Goal: Task Accomplishment & Management: Use online tool/utility

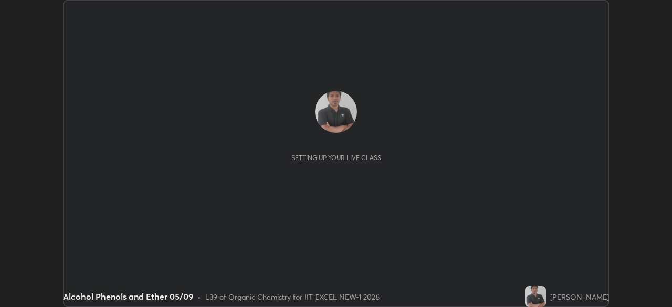
scroll to position [307, 672]
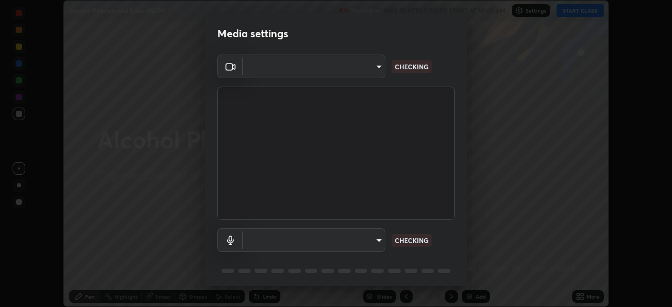
type input "4d63cd10dcc1379e9927399513255d12d620b7bbb39ca773e0f9116a90128a71"
click at [358, 237] on body "Erase all Alcohol Phenols and Ether 05/09 Recording WAS SCHEDULED TO START AT 1…" at bounding box center [336, 153] width 672 height 307
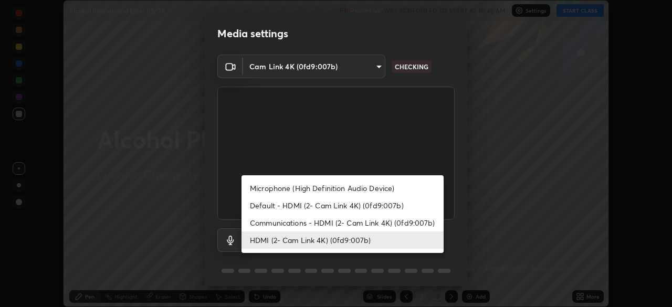
click at [299, 220] on li "Communications - HDMI (2- Cam Link 4K) (0fd9:007b)" at bounding box center [343, 222] width 202 height 17
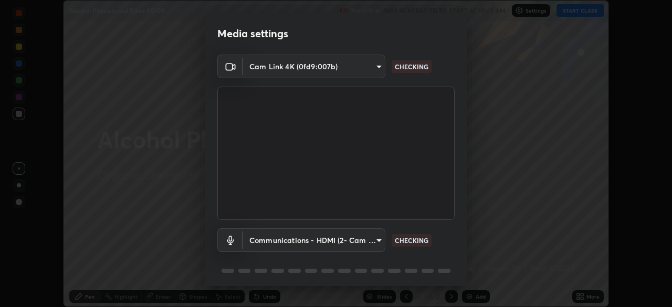
click at [289, 237] on li "HDMI (2- Cam Link 4K) (0fd9:007b)" at bounding box center [317, 240] width 151 height 10
type input "69b458bb6365b4cb8143660b0d50b39c56070ce8c7bb282217003b2a9c4a58b8"
click at [284, 248] on body "Erase all Alcohol Phenols and Ether 05/09 Recording WAS SCHEDULED TO START AT 1…" at bounding box center [336, 153] width 672 height 307
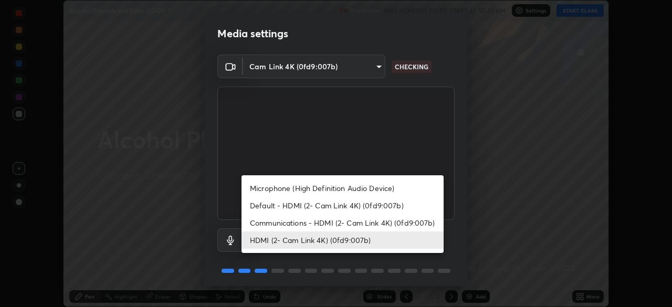
click at [416, 276] on div at bounding box center [336, 153] width 672 height 307
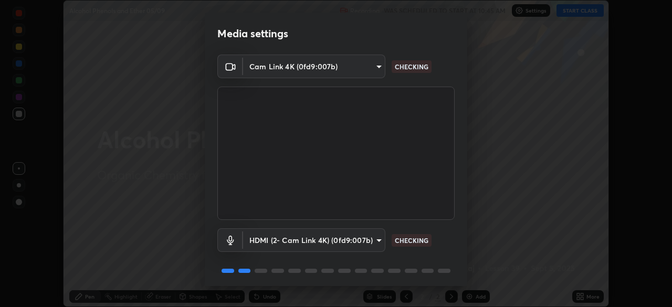
click at [377, 246] on body "Erase all Alcohol Phenols and Ether 05/09 Recording WAS SCHEDULED TO START AT 1…" at bounding box center [336, 153] width 672 height 307
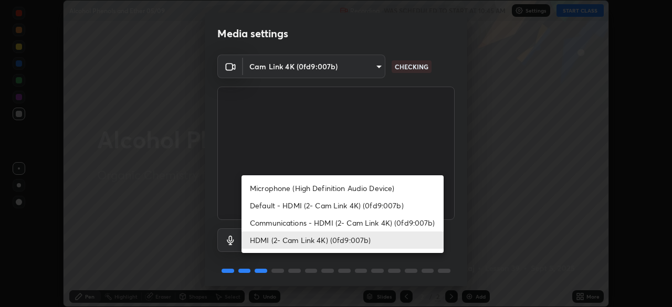
click at [361, 240] on li "HDMI (2- Cam Link 4K) (0fd9:007b)" at bounding box center [343, 240] width 202 height 17
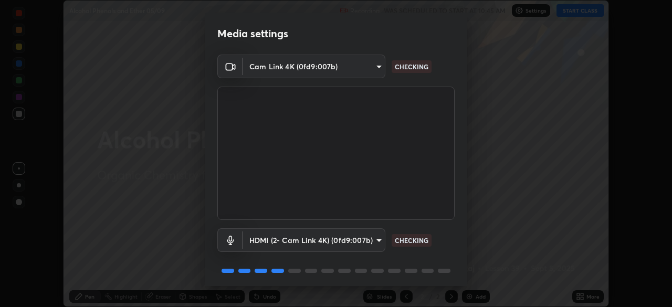
scroll to position [3, 0]
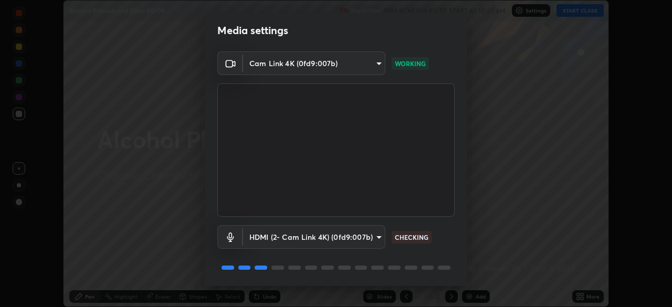
click at [425, 282] on div "HDMI (2- Cam Link 4K) (0fd9:007b) 69b458bb6365b4cb8143660b0d50b39c56070ce8c7bb2…" at bounding box center [335, 252] width 237 height 70
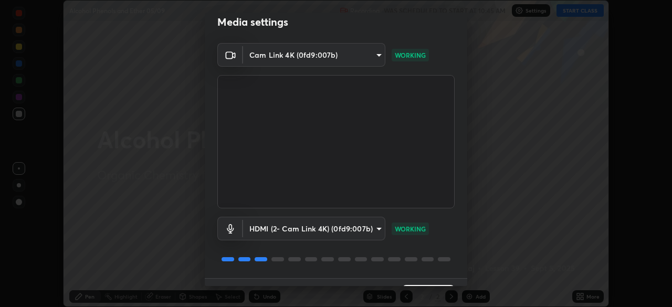
click at [431, 277] on div "HDMI (2- Cam Link 4K) (0fd9:007b) 69b458bb6365b4cb8143660b0d50b39c56070ce8c7bb2…" at bounding box center [335, 244] width 237 height 70
click at [435, 287] on div "Media settings Cam Link 4K (0fd9:007b) 4d63cd10dcc1379e9927399513255d12d620b7bb…" at bounding box center [336, 153] width 672 height 307
click at [444, 286] on div "Media settings Cam Link 4K (0fd9:007b) 4d63cd10dcc1379e9927399513255d12d620b7bb…" at bounding box center [336, 153] width 672 height 307
click at [446, 286] on div "Media settings Cam Link 4K (0fd9:007b) 4d63cd10dcc1379e9927399513255d12d620b7bb…" at bounding box center [336, 153] width 672 height 307
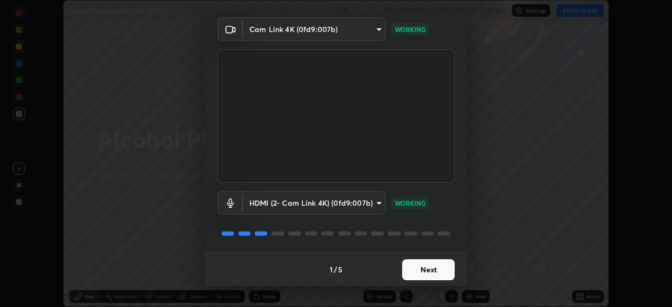
click at [432, 269] on button "Next" at bounding box center [428, 270] width 53 height 21
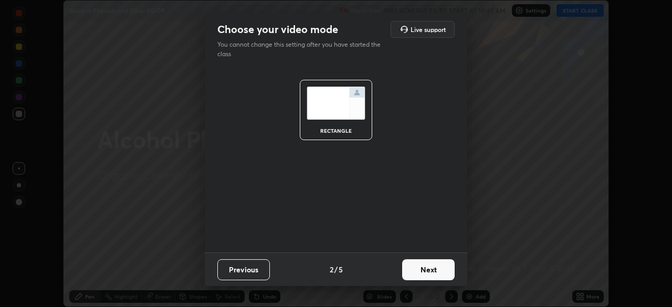
click at [437, 274] on button "Next" at bounding box center [428, 270] width 53 height 21
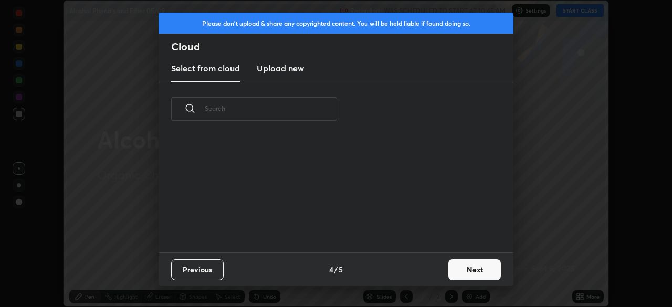
click at [440, 272] on div "Previous 4 / 5 Next" at bounding box center [336, 270] width 355 height 34
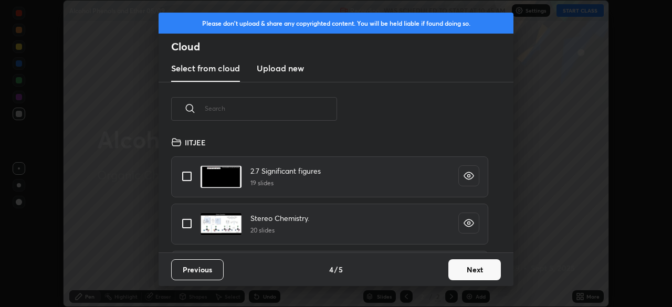
scroll to position [117, 337]
click at [462, 275] on button "Next" at bounding box center [475, 270] width 53 height 21
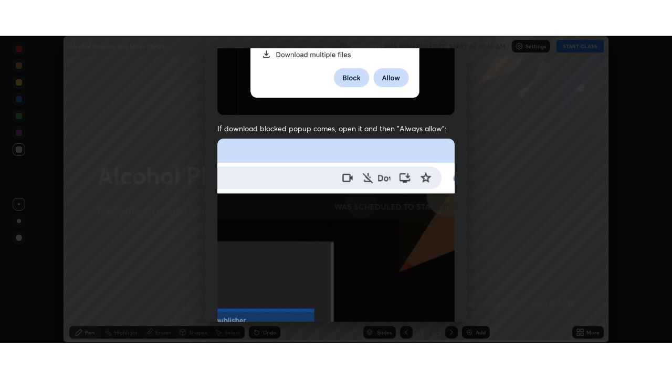
scroll to position [252, 0]
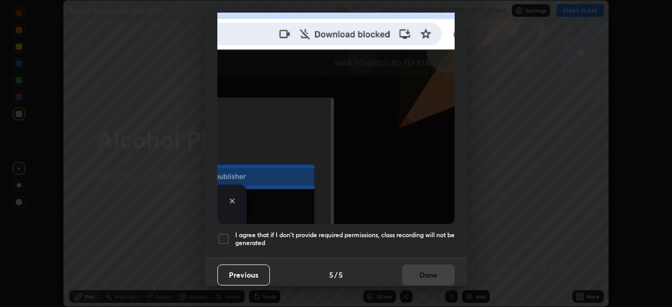
click at [227, 234] on div at bounding box center [223, 239] width 13 height 13
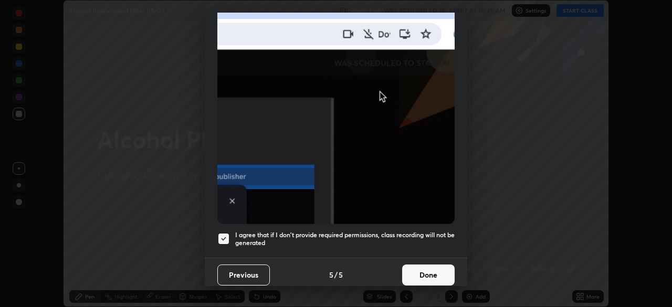
click at [432, 276] on button "Done" at bounding box center [428, 275] width 53 height 21
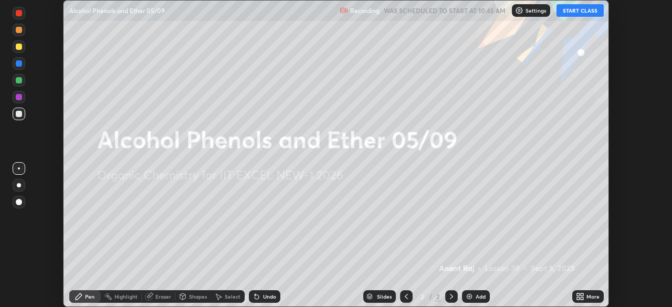
click at [578, 298] on icon at bounding box center [578, 298] width 3 height 3
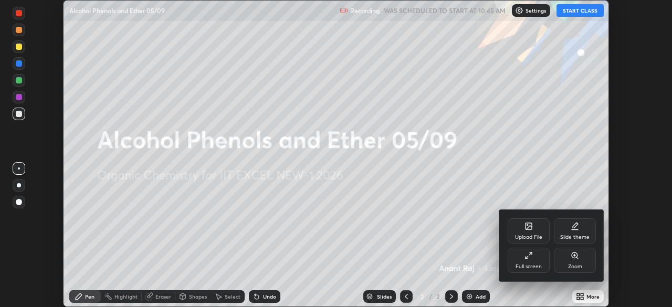
click at [534, 262] on div "Full screen" at bounding box center [529, 260] width 42 height 25
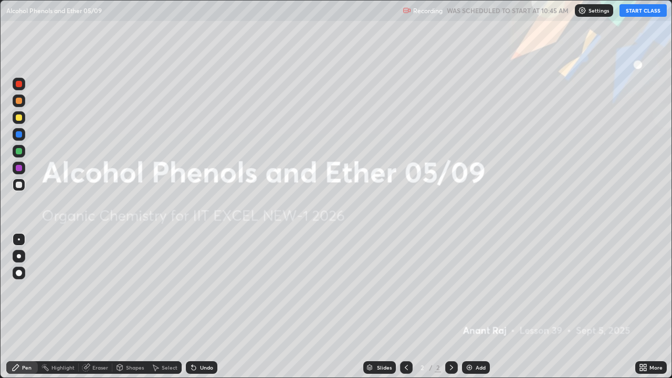
scroll to position [378, 672]
click at [632, 16] on button "START CLASS" at bounding box center [643, 10] width 47 height 13
click at [641, 307] on icon at bounding box center [641, 369] width 3 height 3
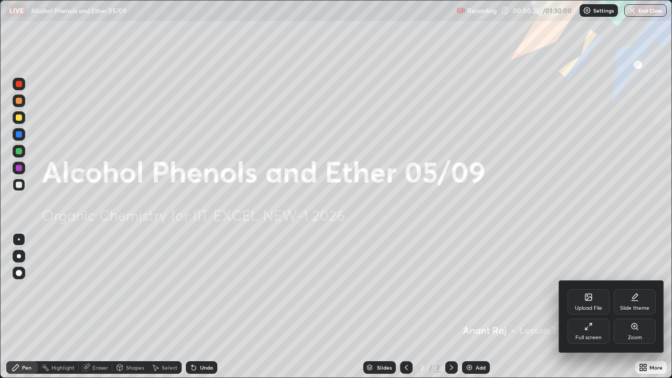
click at [586, 304] on div "Upload File" at bounding box center [589, 301] width 42 height 25
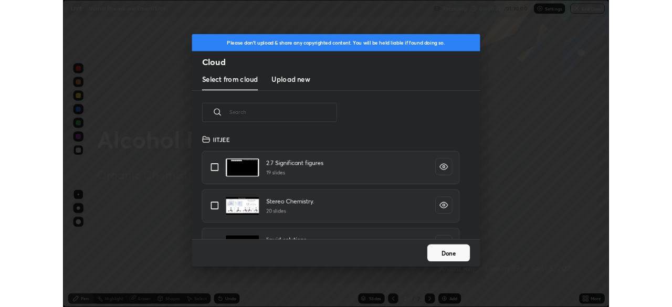
scroll to position [129, 337]
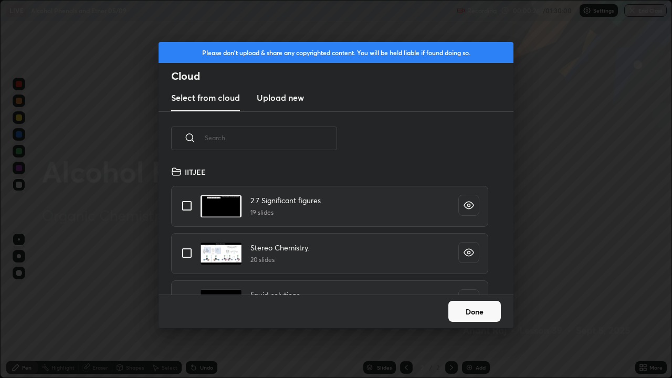
click at [287, 103] on new "Upload new" at bounding box center [280, 98] width 47 height 26
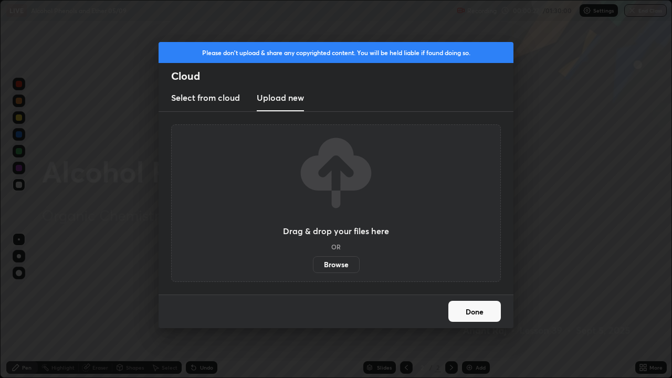
click at [333, 266] on label "Browse" at bounding box center [336, 264] width 47 height 17
click at [313, 266] on input "Browse" at bounding box center [313, 264] width 0 height 17
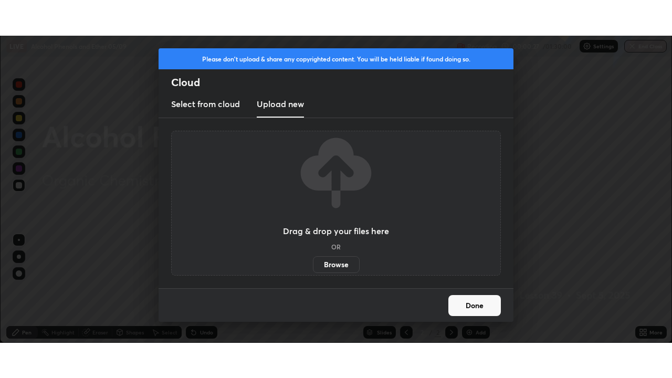
scroll to position [52223, 51858]
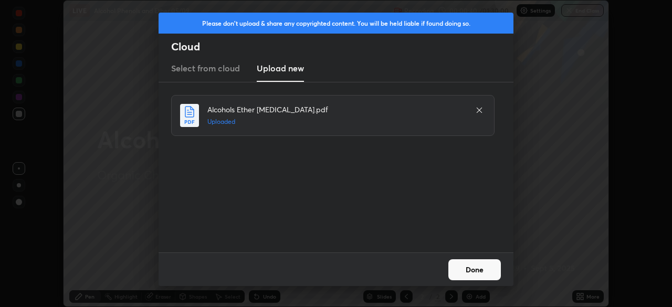
click at [474, 271] on button "Done" at bounding box center [475, 270] width 53 height 21
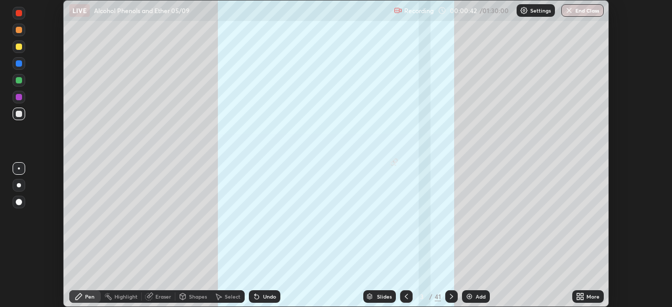
click at [580, 297] on icon at bounding box center [580, 297] width 8 height 8
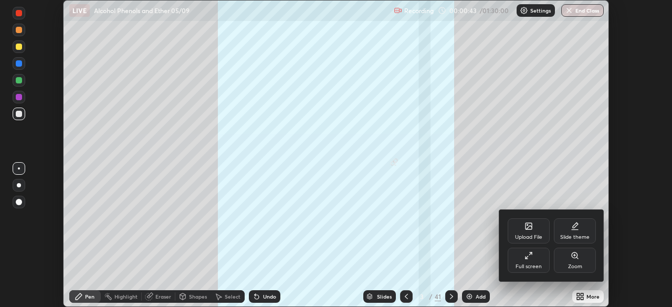
click at [538, 258] on div "Full screen" at bounding box center [529, 260] width 42 height 25
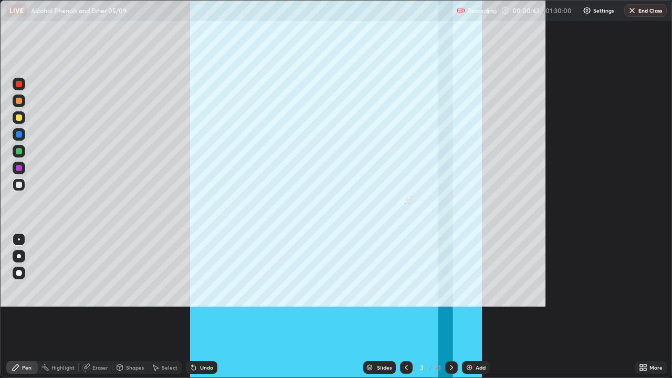
scroll to position [378, 672]
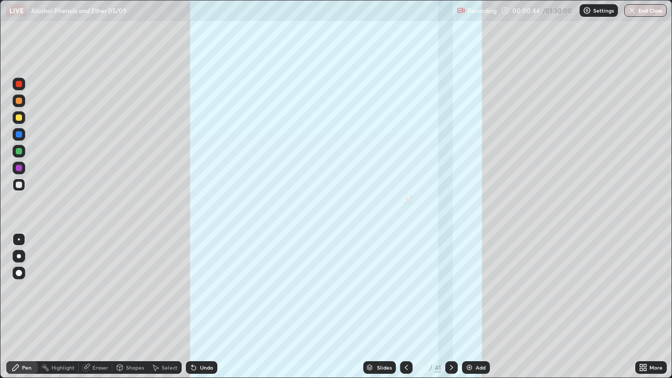
click at [438, 307] on div "41" at bounding box center [438, 367] width 6 height 9
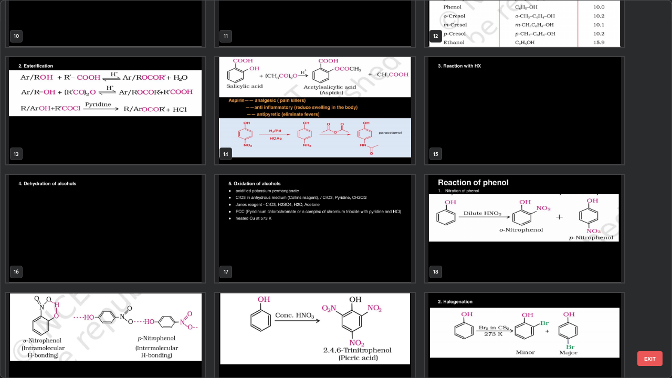
scroll to position [424, 0]
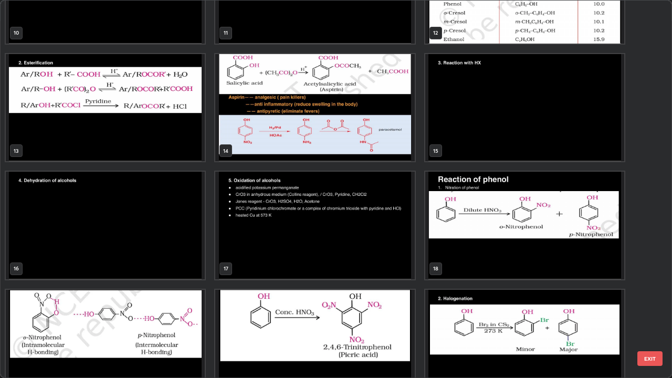
click at [364, 140] on img "grid" at bounding box center [314, 108] width 199 height 108
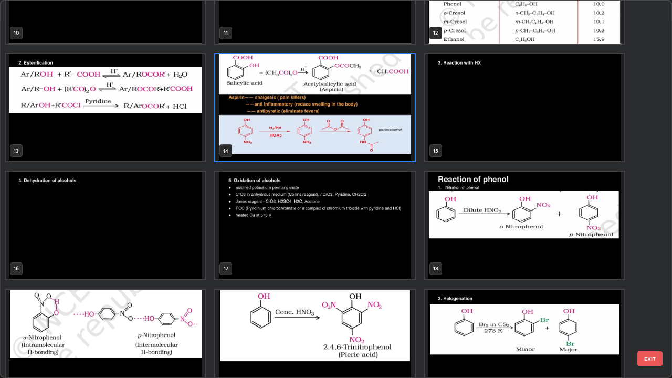
click at [364, 140] on img "grid" at bounding box center [314, 108] width 199 height 108
click at [365, 141] on img "grid" at bounding box center [314, 108] width 199 height 108
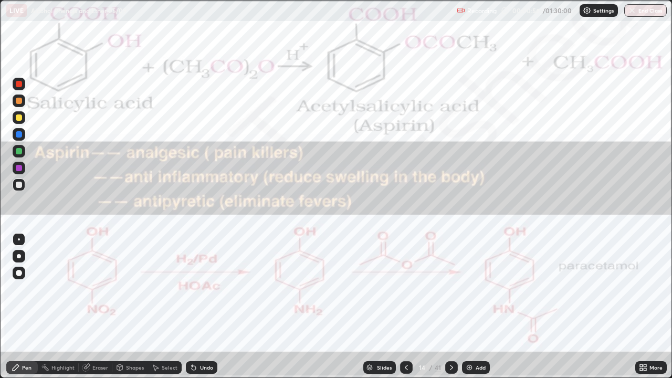
click at [365, 141] on img "grid" at bounding box center [314, 108] width 199 height 108
click at [33, 307] on div "Pen" at bounding box center [22, 367] width 32 height 13
click at [452, 307] on icon at bounding box center [452, 368] width 8 height 8
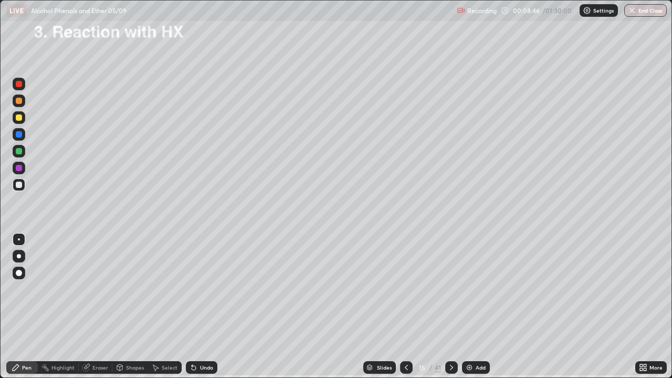
click at [449, 307] on icon at bounding box center [452, 368] width 8 height 8
click at [405, 307] on icon at bounding box center [406, 367] width 3 height 5
click at [20, 118] on div at bounding box center [19, 118] width 6 height 6
click at [206, 307] on div "Undo" at bounding box center [206, 367] width 13 height 5
click at [201, 307] on div "Undo" at bounding box center [206, 367] width 13 height 5
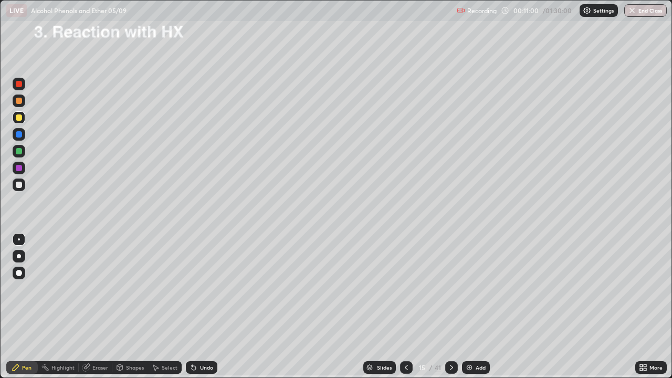
click at [200, 307] on div "Undo" at bounding box center [206, 367] width 13 height 5
click at [203, 307] on div "Undo" at bounding box center [206, 367] width 13 height 5
click at [200, 307] on div "Undo" at bounding box center [206, 367] width 13 height 5
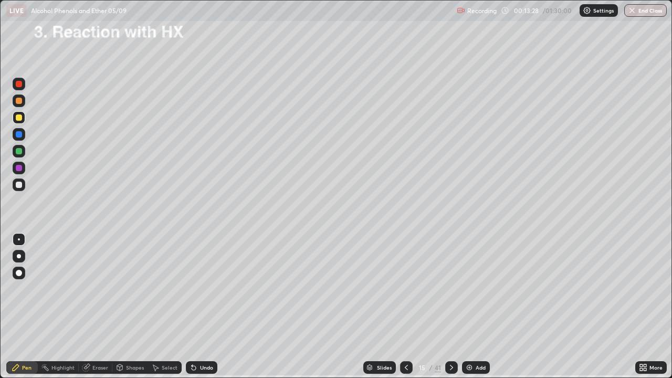
click at [19, 189] on div at bounding box center [19, 185] width 13 height 13
click at [19, 240] on div at bounding box center [19, 239] width 2 height 2
click at [473, 307] on div "Add" at bounding box center [476, 367] width 28 height 13
click at [99, 307] on div "Eraser" at bounding box center [100, 367] width 16 height 5
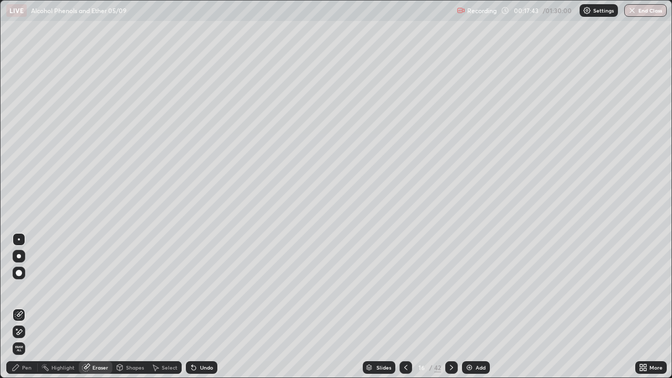
click at [21, 307] on div "Pen" at bounding box center [22, 367] width 32 height 13
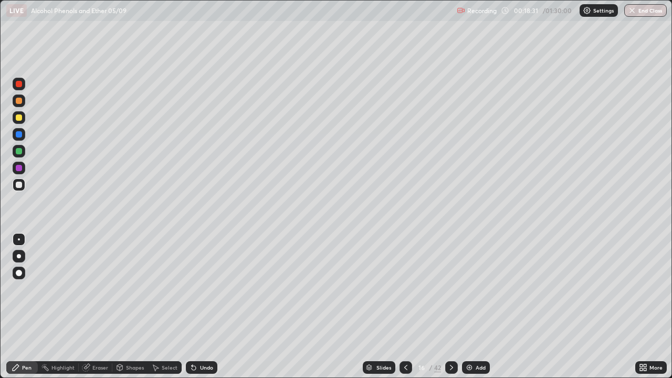
click at [405, 307] on icon at bounding box center [406, 368] width 8 height 8
click at [100, 307] on div "Eraser" at bounding box center [100, 367] width 16 height 5
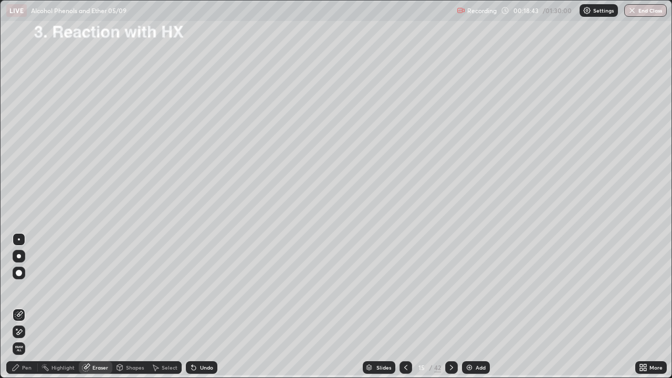
click at [27, 307] on div "Pen" at bounding box center [26, 367] width 9 height 5
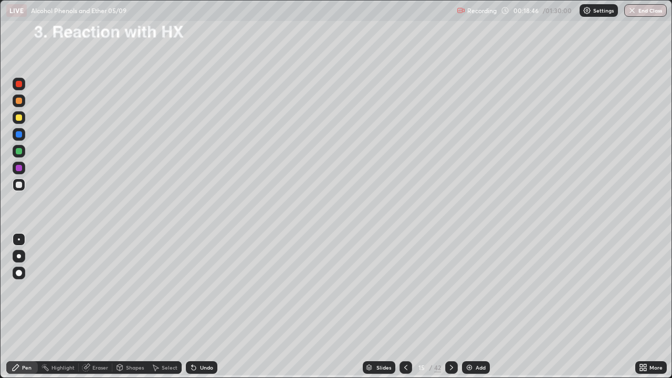
click at [100, 307] on div "Eraser" at bounding box center [100, 367] width 16 height 5
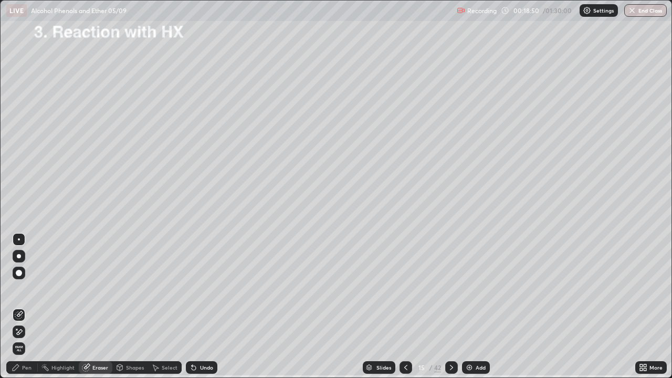
click at [23, 307] on div "Pen" at bounding box center [22, 367] width 32 height 13
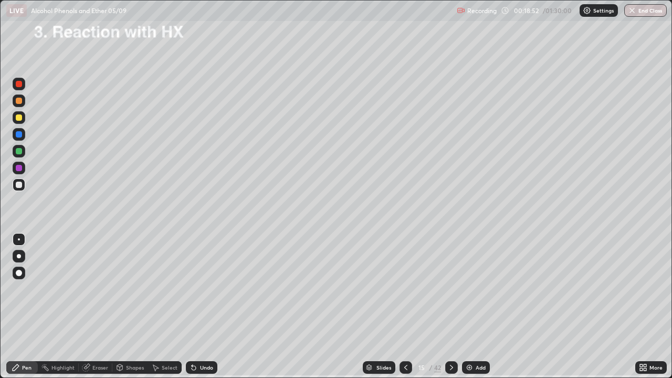
click at [450, 307] on icon at bounding box center [452, 368] width 8 height 8
click at [20, 186] on div at bounding box center [19, 185] width 6 height 6
click at [22, 118] on div at bounding box center [19, 118] width 6 height 6
click at [200, 307] on div "Undo" at bounding box center [202, 367] width 32 height 13
click at [201, 307] on div "Undo" at bounding box center [206, 367] width 13 height 5
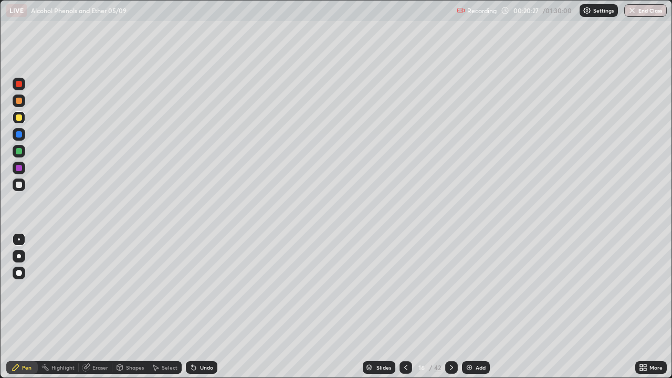
click at [201, 307] on div "Undo" at bounding box center [206, 367] width 13 height 5
click at [19, 185] on div at bounding box center [19, 185] width 6 height 6
click at [201, 307] on div "Undo" at bounding box center [202, 367] width 32 height 13
click at [203, 307] on div "Undo" at bounding box center [202, 367] width 32 height 13
click at [405, 307] on icon at bounding box center [406, 368] width 8 height 8
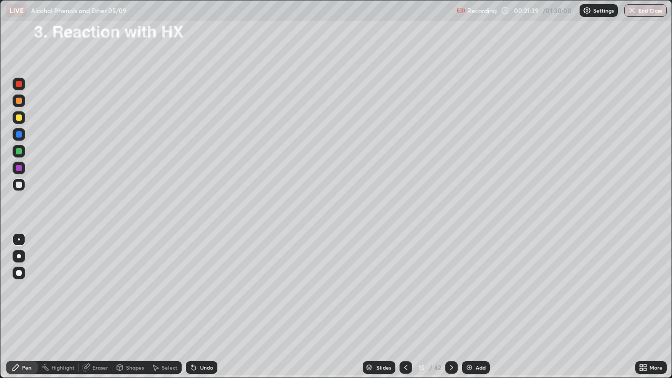
click at [451, 307] on icon at bounding box center [452, 368] width 8 height 8
click at [106, 307] on div "Eraser" at bounding box center [100, 367] width 16 height 5
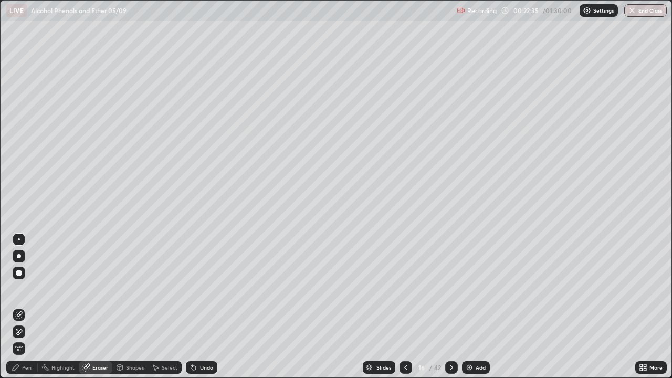
click at [30, 307] on div "Pen" at bounding box center [26, 367] width 9 height 5
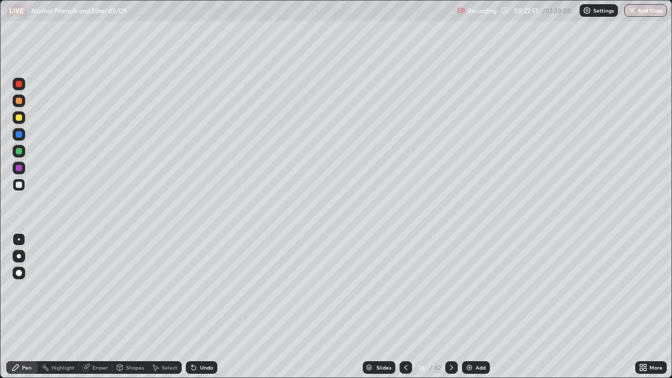
click at [20, 117] on div at bounding box center [19, 118] width 6 height 6
click at [450, 307] on icon at bounding box center [452, 368] width 8 height 8
click at [405, 307] on icon at bounding box center [406, 368] width 8 height 8
click at [451, 307] on icon at bounding box center [452, 368] width 8 height 8
click at [452, 307] on icon at bounding box center [452, 368] width 8 height 8
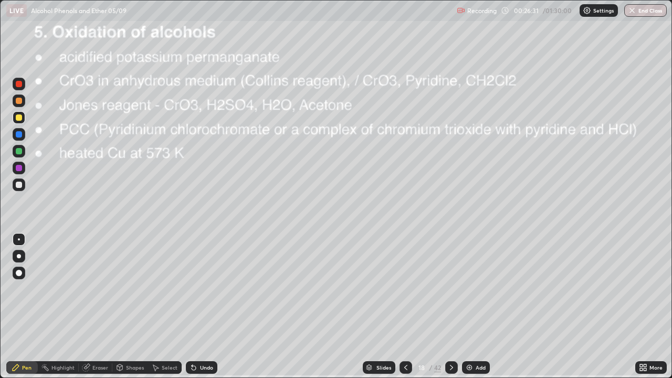
click at [451, 307] on icon at bounding box center [452, 368] width 8 height 8
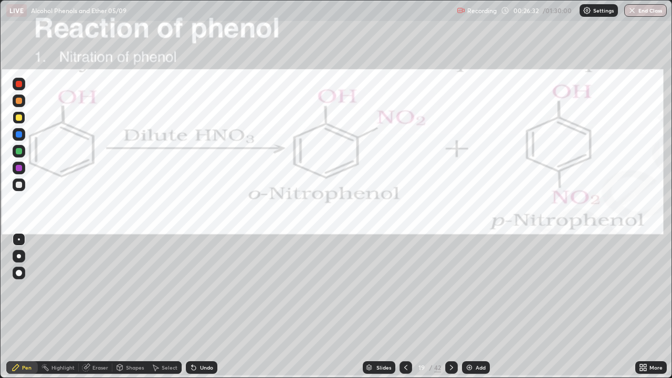
click at [451, 307] on icon at bounding box center [452, 368] width 8 height 8
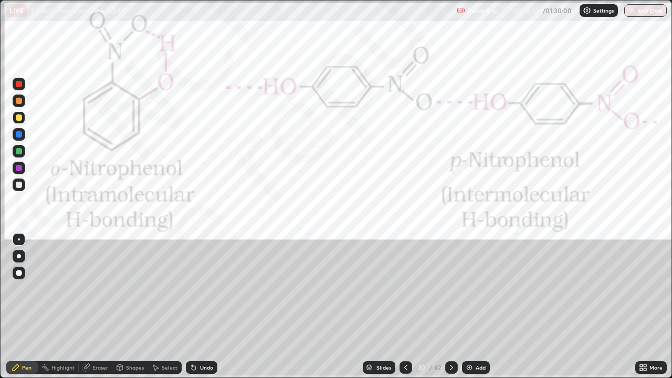
click at [455, 307] on icon at bounding box center [452, 368] width 8 height 8
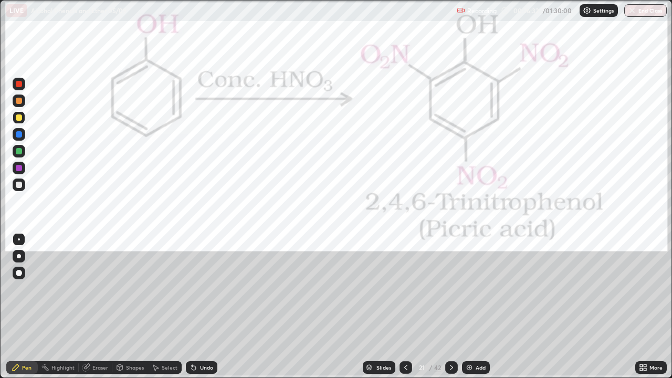
click at [455, 307] on icon at bounding box center [452, 368] width 8 height 8
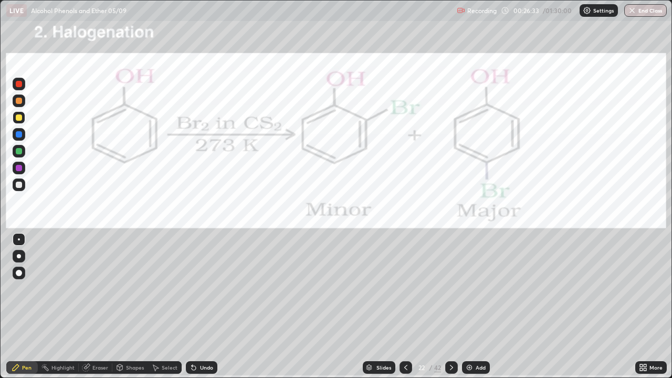
click at [454, 307] on div at bounding box center [451, 367] width 13 height 13
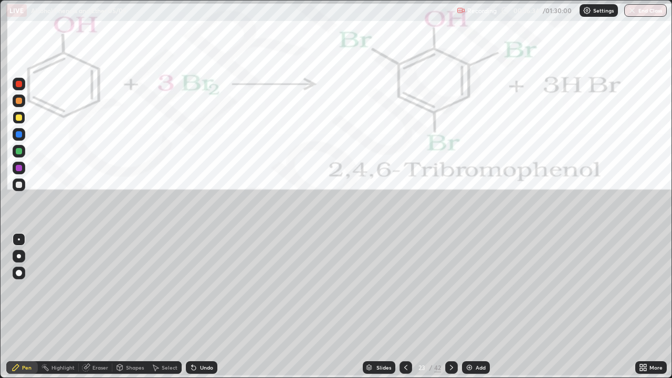
click at [454, 307] on div at bounding box center [451, 367] width 13 height 13
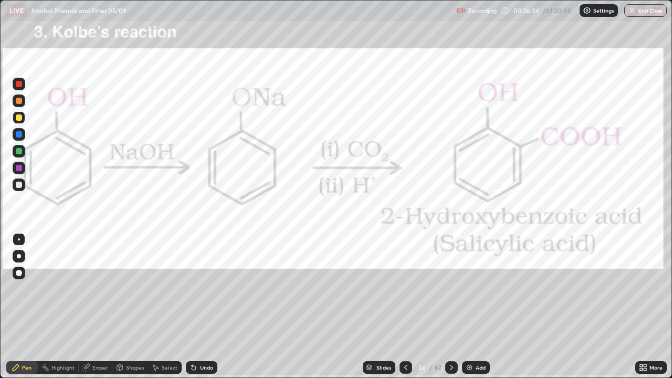
click at [455, 307] on icon at bounding box center [452, 368] width 8 height 8
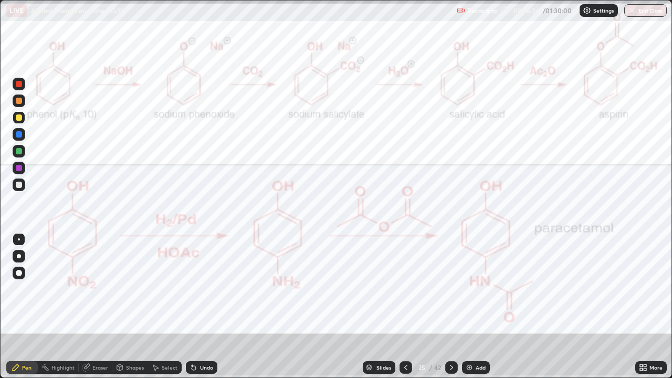
click at [455, 307] on icon at bounding box center [452, 368] width 8 height 8
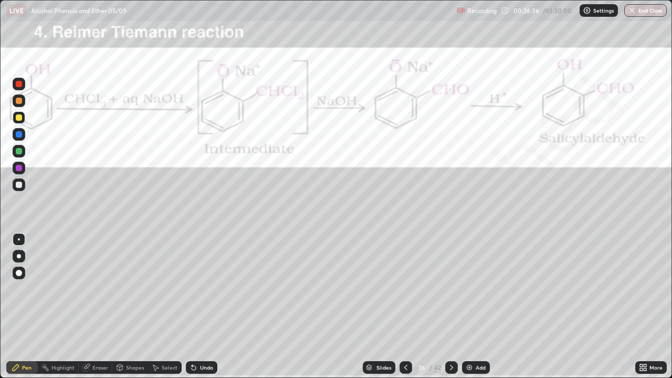
click at [451, 307] on icon at bounding box center [452, 368] width 8 height 8
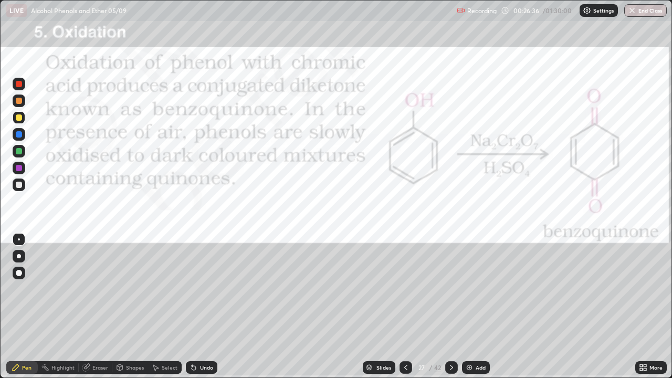
click at [451, 307] on icon at bounding box center [452, 368] width 8 height 8
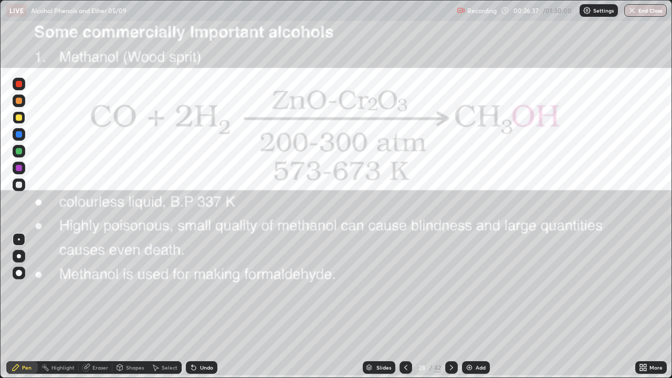
click at [451, 307] on icon at bounding box center [452, 368] width 8 height 8
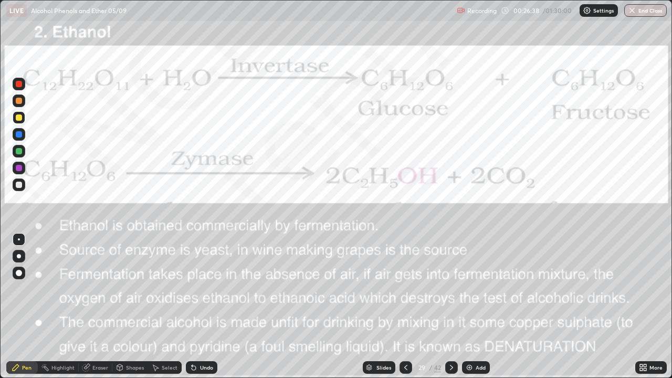
click at [452, 307] on icon at bounding box center [452, 368] width 8 height 8
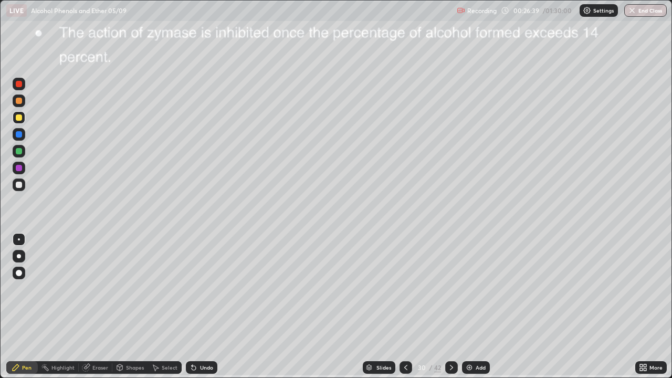
click at [452, 307] on icon at bounding box center [452, 368] width 8 height 8
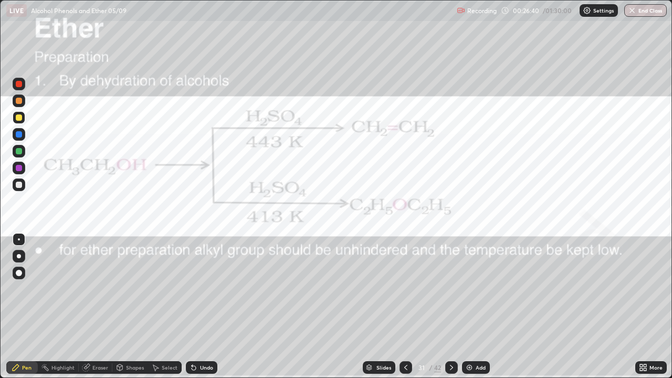
click at [451, 307] on icon at bounding box center [451, 367] width 3 height 5
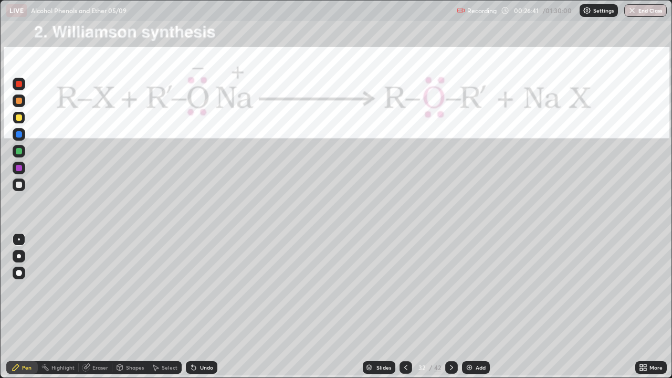
click at [451, 307] on icon at bounding box center [452, 368] width 8 height 8
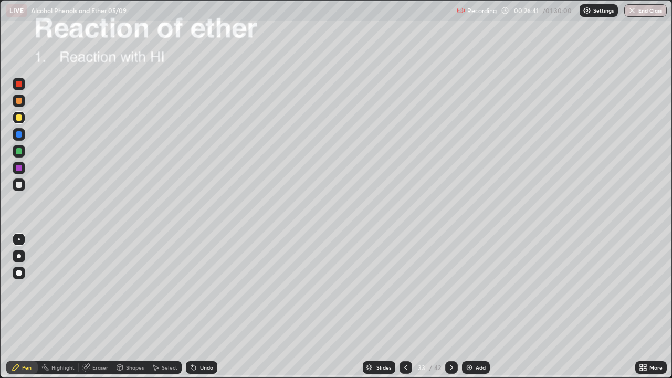
click at [451, 307] on icon at bounding box center [452, 368] width 8 height 8
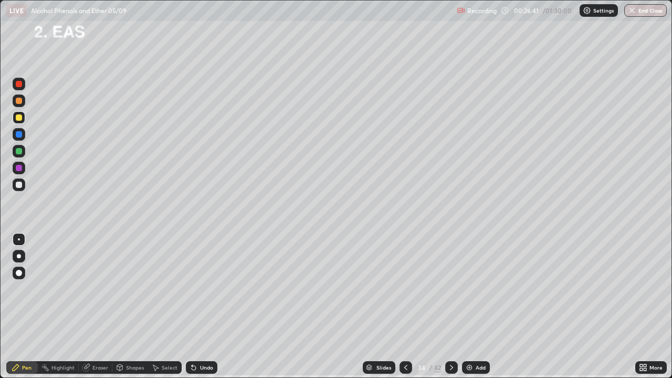
click at [451, 307] on icon at bounding box center [452, 368] width 8 height 8
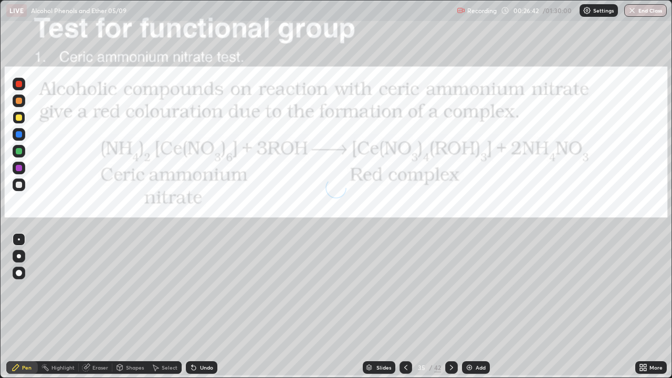
click at [451, 307] on icon at bounding box center [452, 368] width 8 height 8
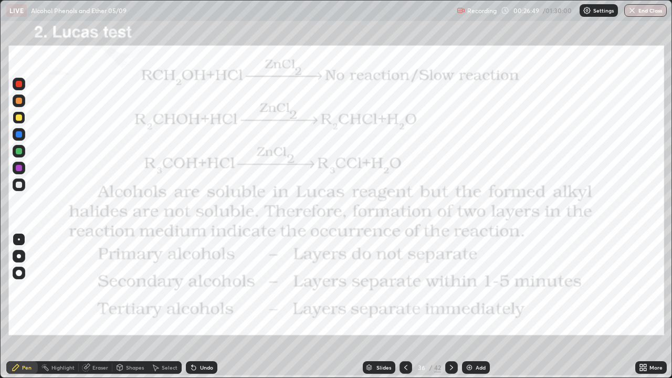
click at [406, 307] on icon at bounding box center [406, 368] width 8 height 8
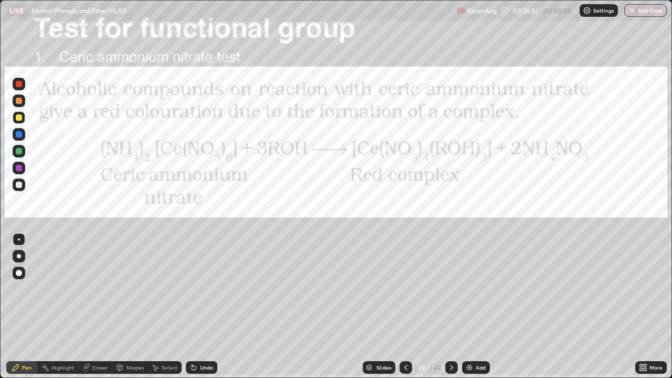
click at [406, 307] on icon at bounding box center [406, 368] width 8 height 8
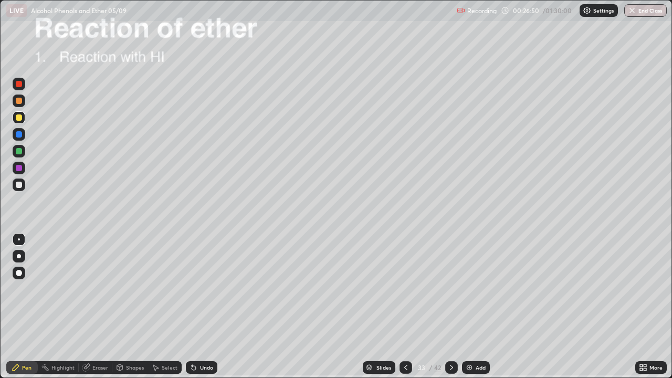
click at [406, 307] on icon at bounding box center [406, 368] width 8 height 8
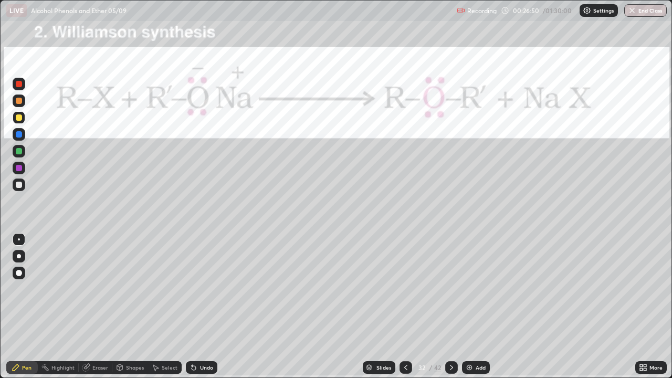
click at [406, 307] on icon at bounding box center [406, 368] width 8 height 8
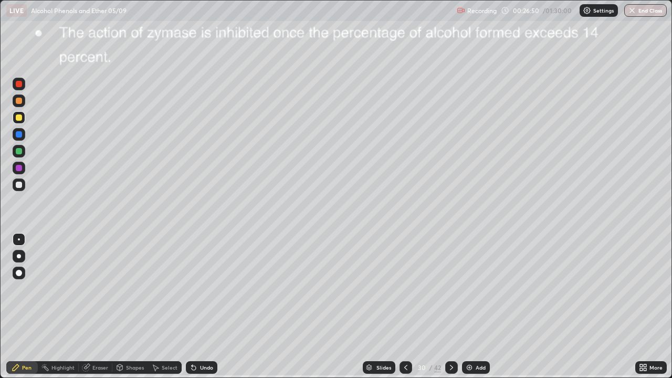
click at [406, 307] on icon at bounding box center [406, 368] width 8 height 8
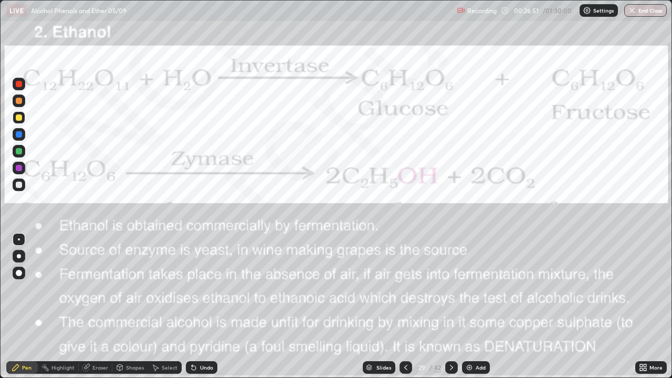
click at [406, 307] on icon at bounding box center [406, 368] width 8 height 8
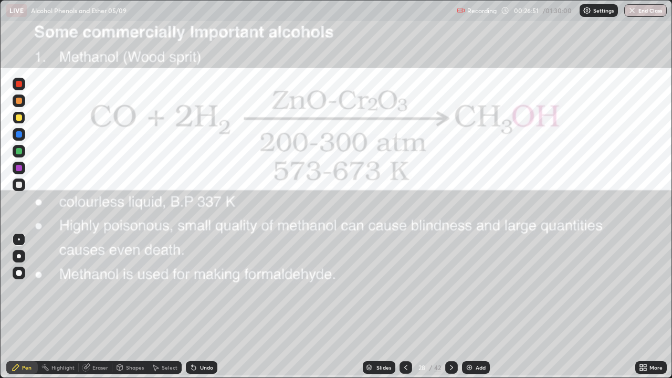
click at [405, 307] on icon at bounding box center [406, 368] width 8 height 8
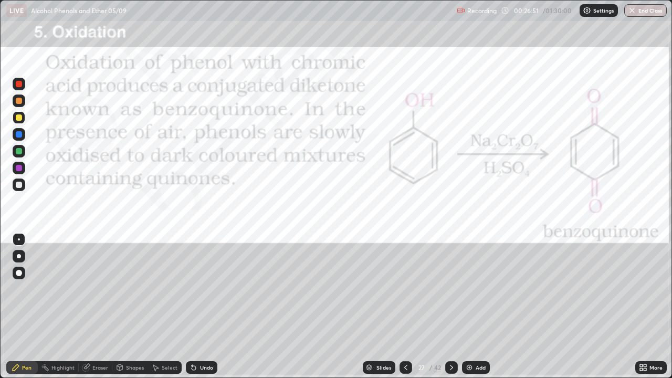
click at [405, 307] on icon at bounding box center [406, 368] width 8 height 8
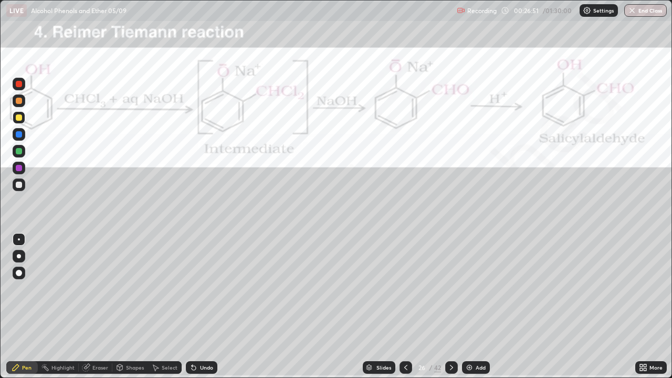
click at [406, 307] on icon at bounding box center [405, 367] width 3 height 5
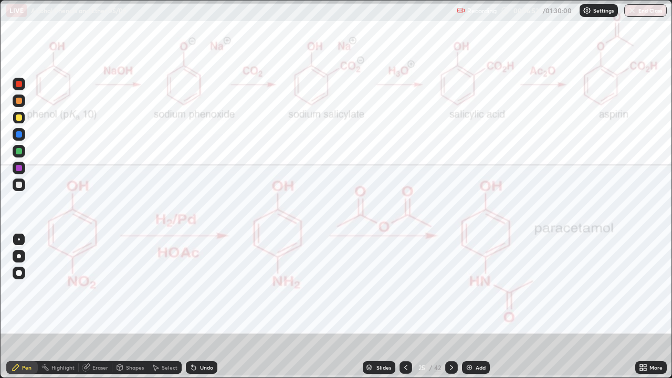
click at [406, 307] on icon at bounding box center [405, 367] width 3 height 5
click at [406, 307] on icon at bounding box center [406, 368] width 8 height 8
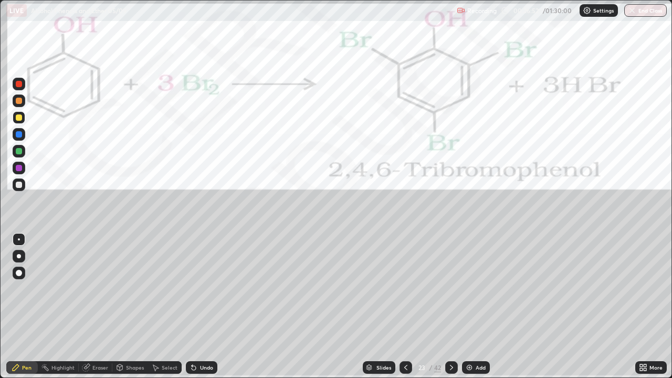
click at [406, 307] on icon at bounding box center [406, 368] width 8 height 8
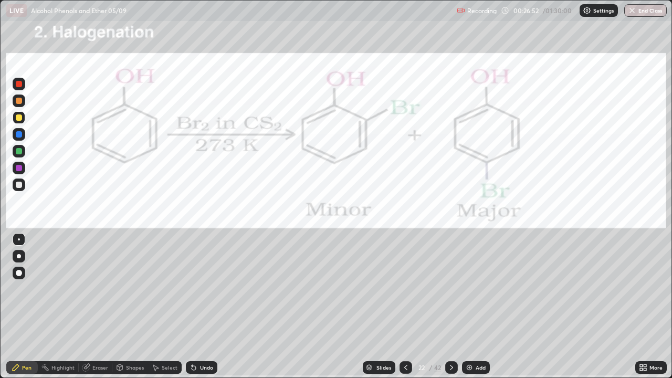
click at [405, 307] on icon at bounding box center [406, 368] width 8 height 8
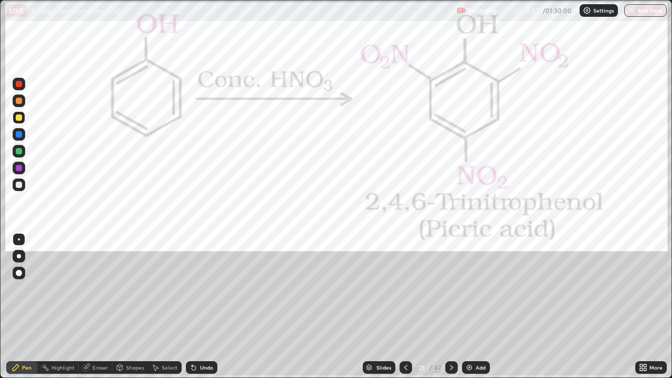
click at [405, 307] on icon at bounding box center [406, 368] width 8 height 8
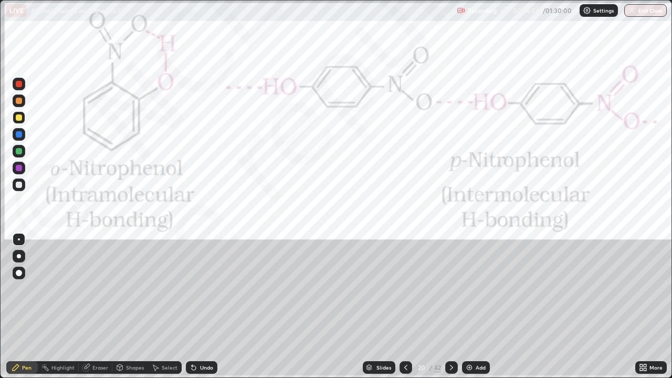
click at [405, 307] on icon at bounding box center [406, 368] width 8 height 8
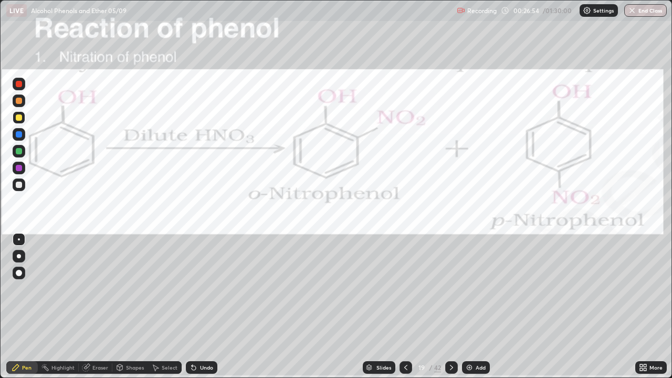
click at [405, 307] on icon at bounding box center [406, 368] width 8 height 8
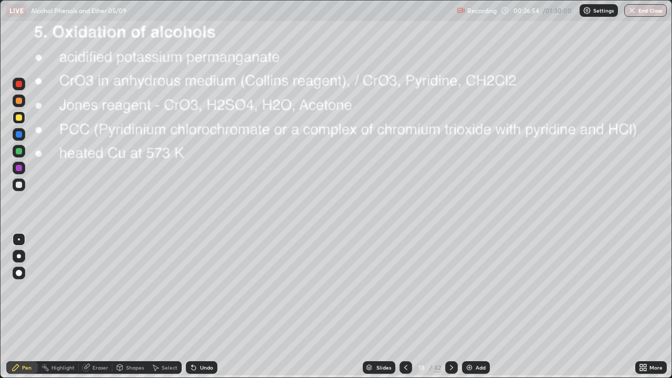
click at [405, 307] on div at bounding box center [406, 367] width 13 height 13
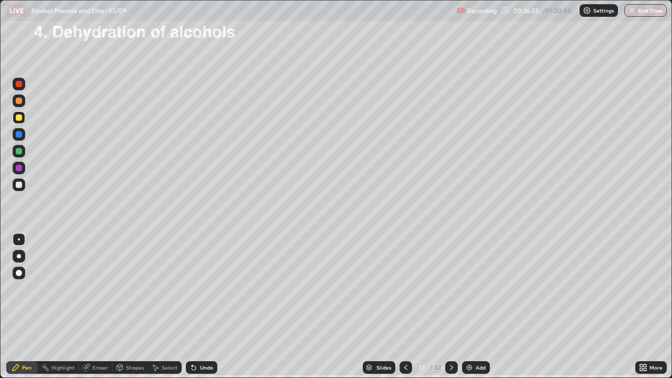
click at [405, 307] on div at bounding box center [406, 367] width 13 height 13
click at [404, 307] on icon at bounding box center [406, 368] width 8 height 8
click at [19, 185] on div at bounding box center [19, 185] width 6 height 6
click at [457, 307] on div at bounding box center [451, 367] width 13 height 13
click at [406, 307] on icon at bounding box center [406, 368] width 8 height 8
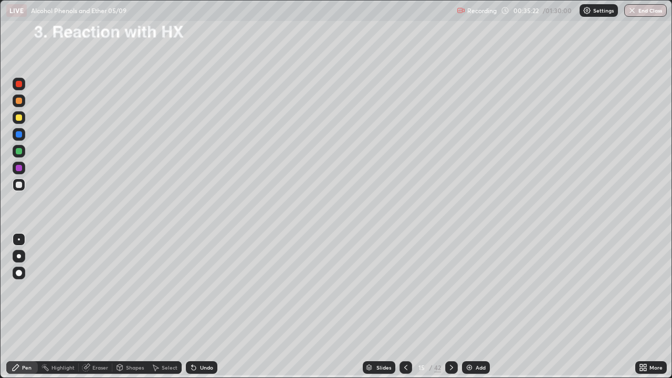
click at [18, 90] on div at bounding box center [19, 84] width 13 height 13
click at [19, 186] on div at bounding box center [19, 185] width 6 height 6
click at [22, 187] on div at bounding box center [19, 185] width 6 height 6
click at [450, 307] on icon at bounding box center [452, 368] width 8 height 8
click at [451, 307] on icon at bounding box center [452, 368] width 8 height 8
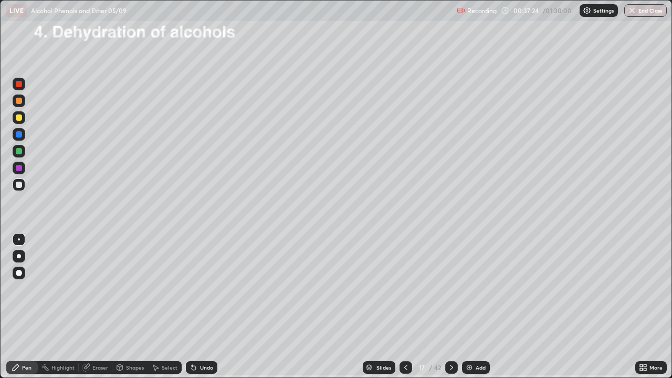
click at [19, 186] on div at bounding box center [19, 185] width 6 height 6
click at [198, 307] on div "Undo" at bounding box center [202, 367] width 32 height 13
click at [200, 307] on div "Undo" at bounding box center [206, 367] width 13 height 5
click at [200, 307] on div "Undo" at bounding box center [202, 367] width 32 height 13
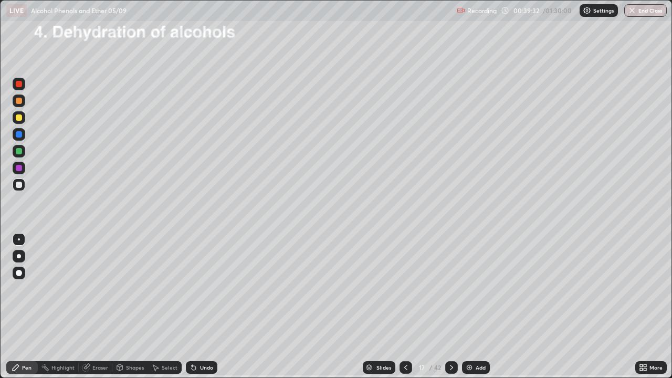
click at [200, 307] on div "Undo" at bounding box center [202, 367] width 32 height 13
click at [202, 307] on div "Undo" at bounding box center [206, 367] width 13 height 5
click at [202, 307] on div "Undo" at bounding box center [202, 367] width 32 height 13
click at [201, 307] on div "Undo" at bounding box center [202, 367] width 32 height 13
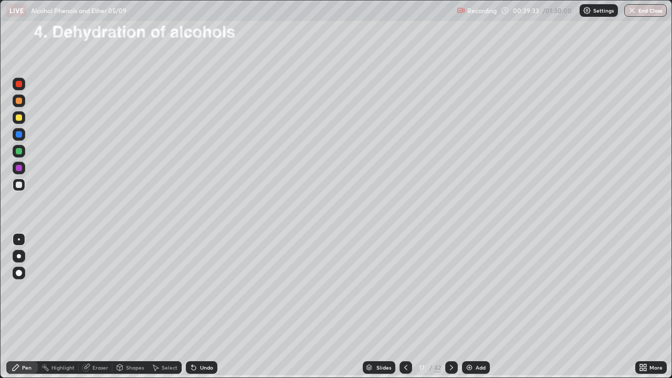
click at [202, 307] on div "Undo" at bounding box center [202, 367] width 32 height 13
click at [203, 307] on div "Undo" at bounding box center [202, 367] width 32 height 13
click at [202, 307] on div "Undo" at bounding box center [202, 367] width 32 height 13
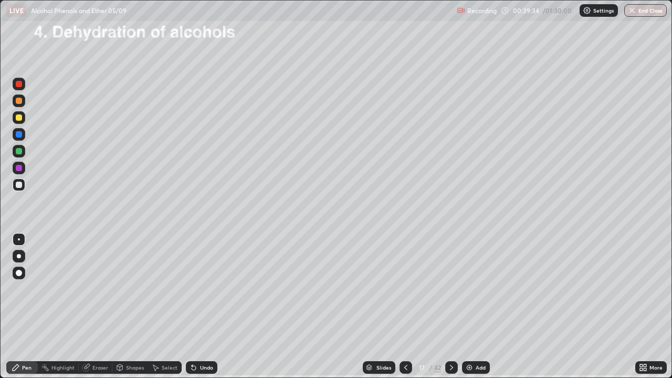
click at [202, 307] on div "Undo" at bounding box center [202, 367] width 32 height 13
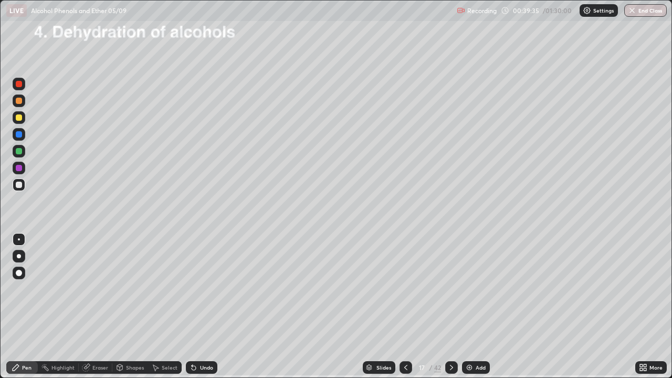
click at [202, 307] on div "Undo" at bounding box center [202, 367] width 32 height 13
click at [203, 307] on div "Undo" at bounding box center [202, 367] width 32 height 13
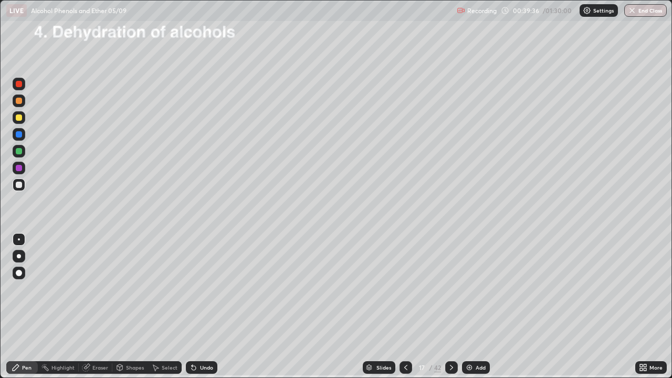
click at [203, 307] on div "Undo" at bounding box center [202, 367] width 32 height 13
click at [204, 307] on div "Undo" at bounding box center [202, 367] width 32 height 13
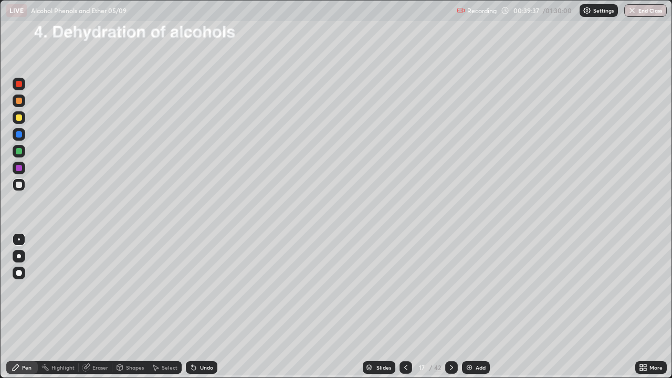
click at [204, 307] on div "Undo" at bounding box center [202, 367] width 32 height 13
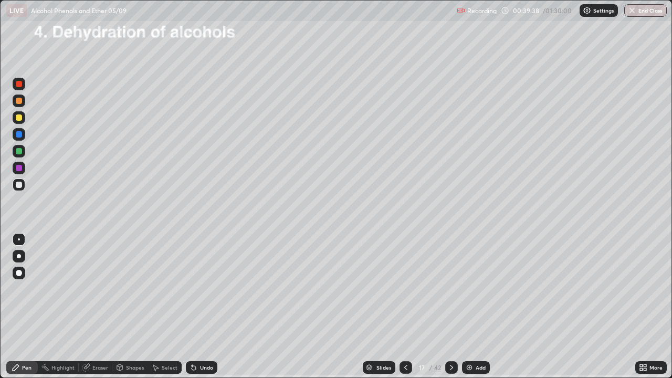
click at [204, 307] on div "Undo" at bounding box center [202, 367] width 32 height 13
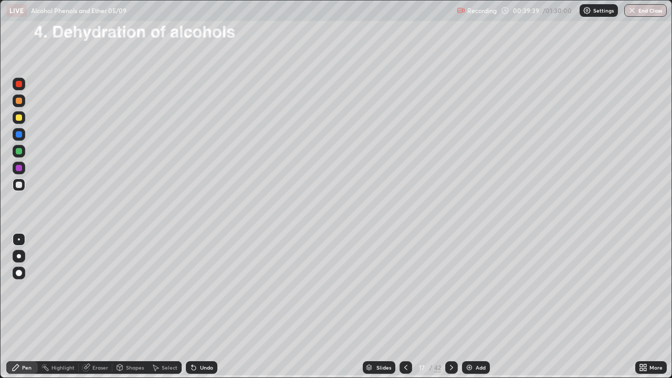
click at [204, 307] on div "Undo" at bounding box center [202, 367] width 32 height 13
click at [205, 307] on div "Undo" at bounding box center [202, 367] width 32 height 13
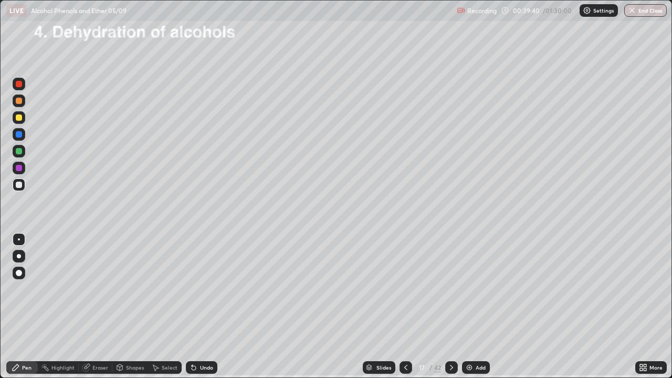
click at [205, 307] on div "Undo" at bounding box center [202, 367] width 32 height 13
click at [206, 307] on div "Undo" at bounding box center [202, 367] width 32 height 13
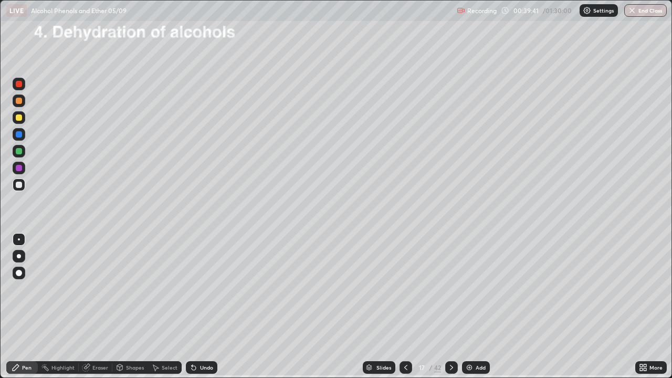
click at [206, 307] on div "Undo" at bounding box center [202, 367] width 32 height 13
click at [207, 307] on div "Undo" at bounding box center [202, 367] width 32 height 13
click at [208, 307] on div "Undo" at bounding box center [202, 367] width 32 height 13
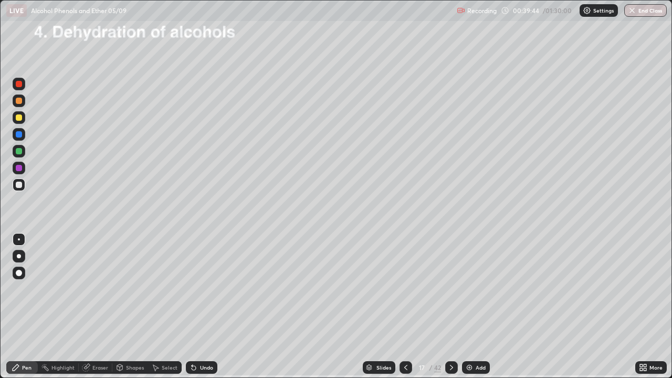
click at [470, 307] on img at bounding box center [469, 368] width 8 height 8
click at [101, 307] on div "Eraser" at bounding box center [100, 367] width 16 height 5
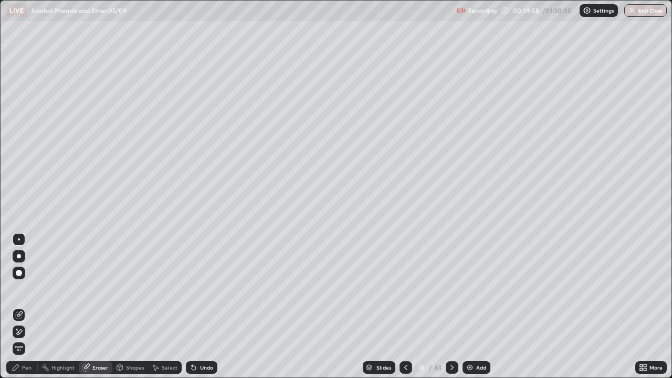
click at [29, 307] on div "Pen" at bounding box center [26, 367] width 9 height 5
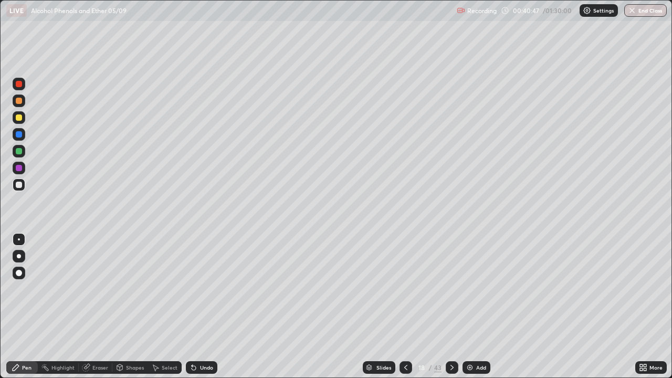
click at [19, 185] on div at bounding box center [19, 185] width 6 height 6
click at [168, 307] on div "Select" at bounding box center [170, 367] width 16 height 5
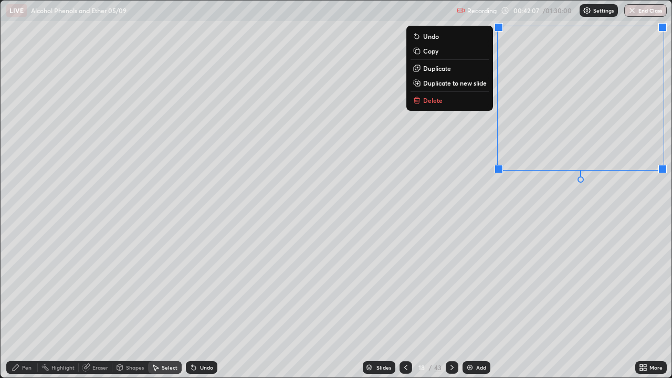
click at [511, 257] on div "0 ° Undo Copy Duplicate Duplicate to new slide Delete" at bounding box center [336, 189] width 671 height 377
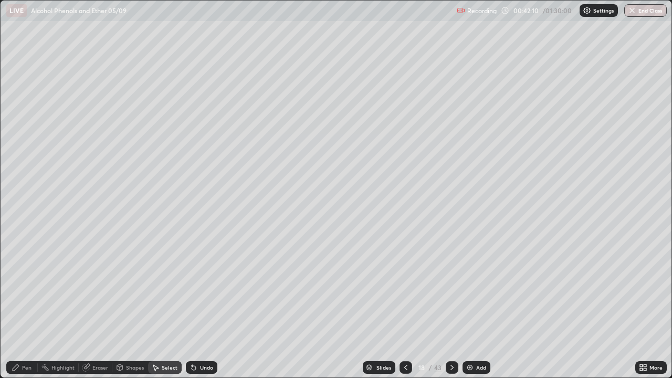
click at [26, 307] on div "Pen" at bounding box center [26, 367] width 9 height 5
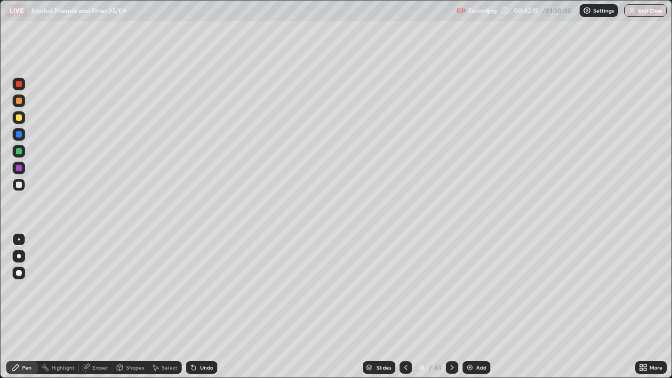
click at [20, 186] on div at bounding box center [19, 185] width 6 height 6
click at [207, 307] on div "Undo" at bounding box center [206, 367] width 13 height 5
click at [206, 307] on div "Undo" at bounding box center [206, 367] width 13 height 5
click at [200, 307] on div "Undo" at bounding box center [206, 367] width 13 height 5
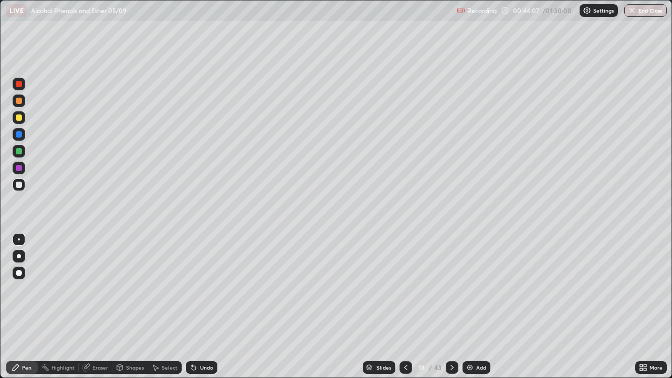
click at [201, 307] on div "Undo" at bounding box center [206, 367] width 13 height 5
click at [200, 307] on div "Undo" at bounding box center [206, 367] width 13 height 5
click at [464, 307] on div "Add" at bounding box center [477, 367] width 28 height 13
click at [405, 307] on icon at bounding box center [406, 368] width 8 height 8
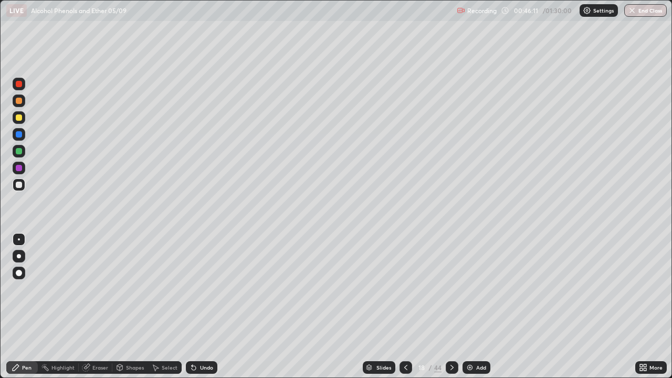
click at [404, 307] on div at bounding box center [406, 367] width 13 height 21
click at [452, 307] on icon at bounding box center [452, 367] width 3 height 5
click at [405, 307] on icon at bounding box center [406, 368] width 8 height 8
click at [451, 307] on icon at bounding box center [452, 368] width 8 height 8
click at [18, 186] on div at bounding box center [19, 185] width 6 height 6
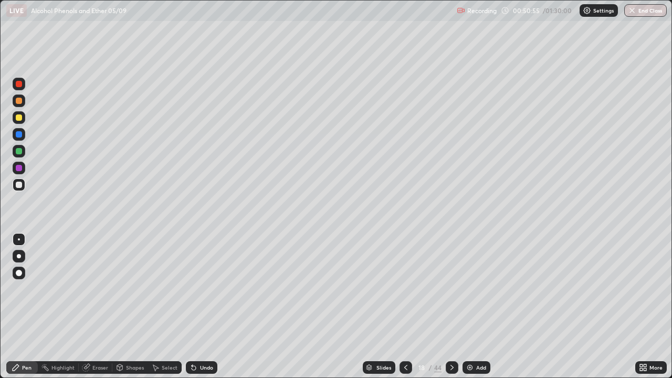
click at [651, 307] on div "More" at bounding box center [652, 367] width 32 height 21
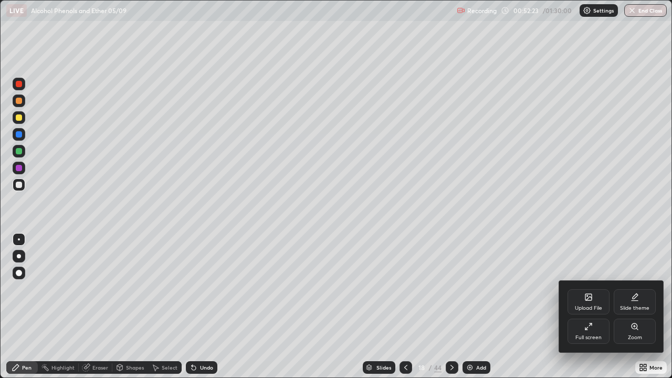
click at [20, 187] on div at bounding box center [336, 189] width 672 height 378
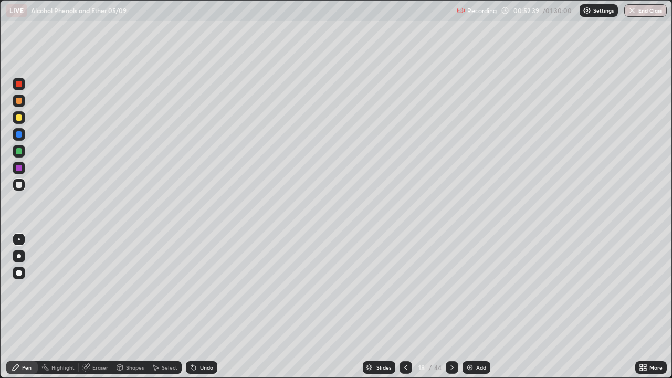
click at [405, 307] on div at bounding box center [406, 367] width 13 height 13
click at [451, 307] on icon at bounding box center [452, 368] width 8 height 8
click at [468, 307] on img at bounding box center [470, 368] width 8 height 8
click at [22, 186] on div at bounding box center [19, 185] width 6 height 6
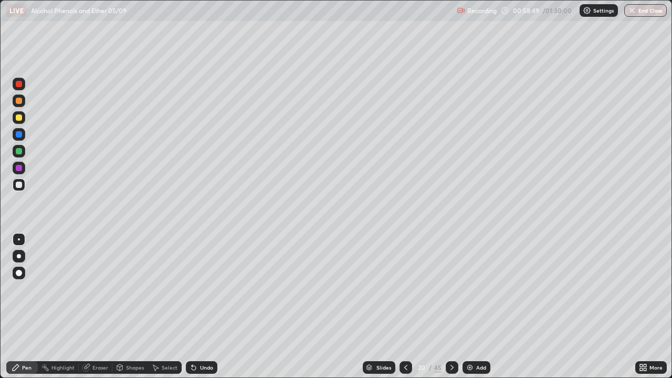
click at [92, 307] on div "Eraser" at bounding box center [100, 367] width 16 height 5
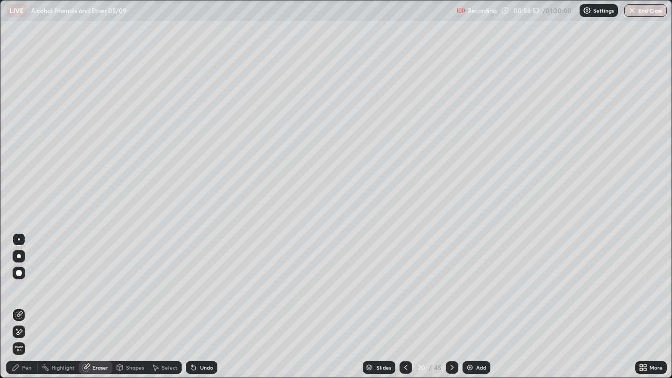
click at [24, 307] on div "Pen" at bounding box center [26, 367] width 9 height 5
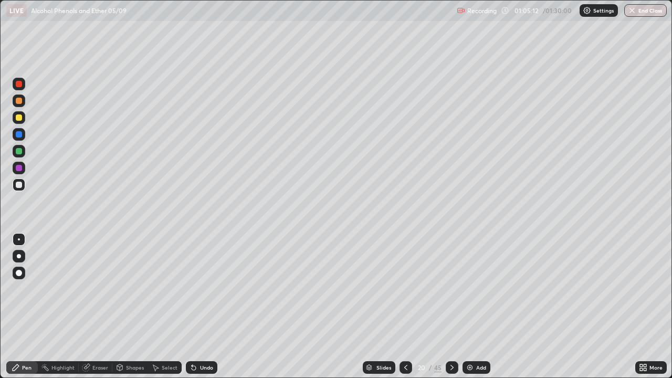
click at [23, 120] on div at bounding box center [19, 117] width 13 height 13
click at [200, 307] on div "Undo" at bounding box center [206, 367] width 13 height 5
click at [192, 307] on icon at bounding box center [194, 368] width 4 height 4
click at [196, 307] on icon at bounding box center [194, 368] width 8 height 8
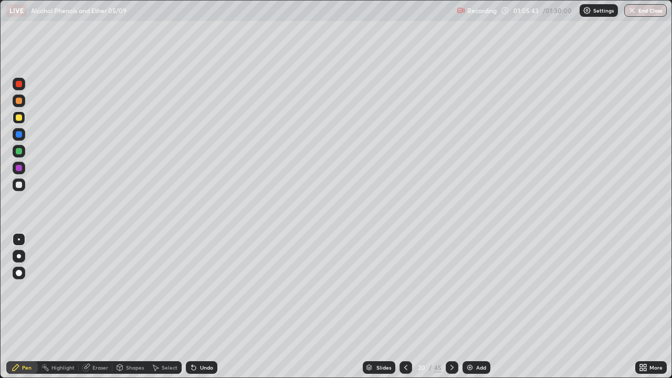
click at [196, 307] on icon at bounding box center [194, 368] width 8 height 8
click at [194, 307] on icon at bounding box center [194, 368] width 8 height 8
click at [193, 307] on icon at bounding box center [194, 368] width 4 height 4
click at [192, 307] on icon at bounding box center [194, 368] width 4 height 4
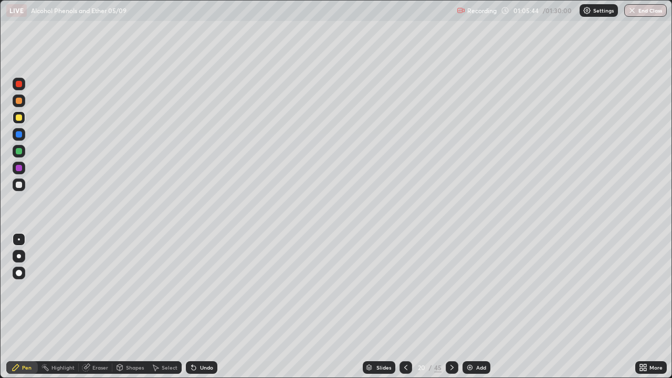
click at [192, 307] on icon at bounding box center [194, 368] width 4 height 4
click at [191, 307] on div "Undo" at bounding box center [202, 367] width 32 height 13
click at [195, 307] on icon at bounding box center [194, 368] width 8 height 8
click at [194, 307] on icon at bounding box center [194, 368] width 4 height 4
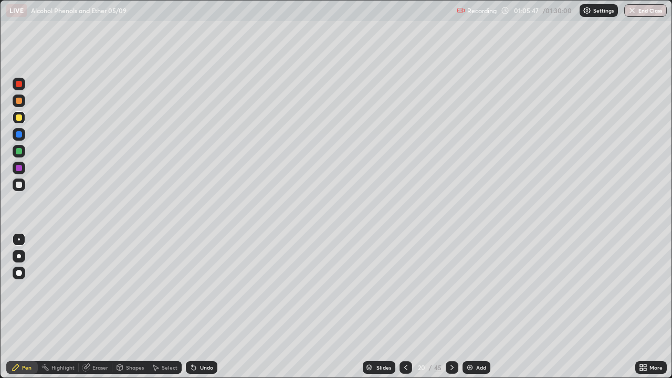
click at [194, 307] on icon at bounding box center [194, 368] width 4 height 4
click at [193, 307] on icon at bounding box center [194, 368] width 4 height 4
click at [192, 307] on icon at bounding box center [194, 368] width 4 height 4
click at [193, 307] on icon at bounding box center [194, 368] width 4 height 4
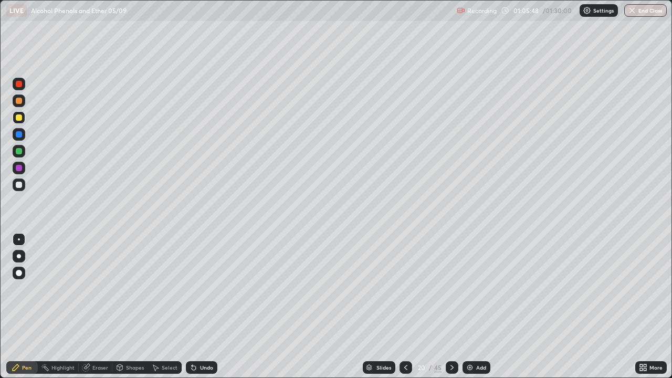
click at [192, 307] on icon at bounding box center [194, 368] width 4 height 4
click at [65, 307] on div "Highlight" at bounding box center [62, 367] width 23 height 5
click at [23, 307] on div "Pen" at bounding box center [22, 367] width 32 height 13
click at [67, 307] on div "Highlight" at bounding box center [62, 367] width 23 height 5
click at [25, 307] on div "Pen" at bounding box center [22, 367] width 32 height 13
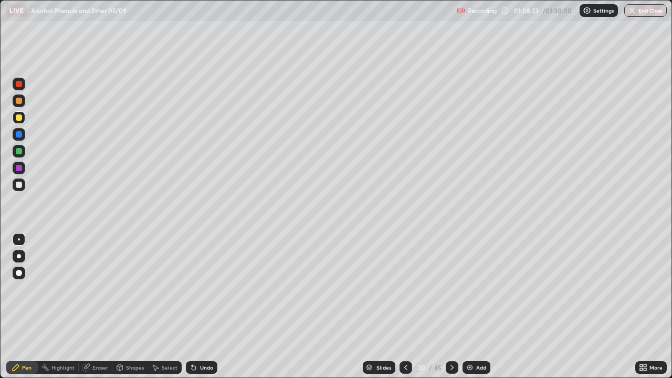
click at [19, 151] on div at bounding box center [19, 151] width 6 height 6
click at [21, 186] on div at bounding box center [19, 185] width 6 height 6
click at [67, 307] on div "Highlight" at bounding box center [62, 367] width 23 height 5
click at [27, 307] on div "Pen" at bounding box center [22, 367] width 32 height 13
click at [200, 307] on div "Undo" at bounding box center [206, 367] width 13 height 5
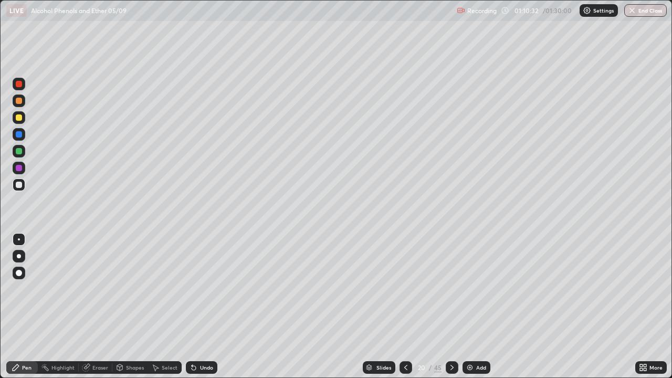
click at [198, 307] on div "Undo" at bounding box center [202, 367] width 32 height 13
click at [19, 152] on div at bounding box center [19, 151] width 6 height 6
click at [405, 307] on icon at bounding box center [406, 368] width 8 height 8
click at [403, 307] on icon at bounding box center [406, 368] width 8 height 8
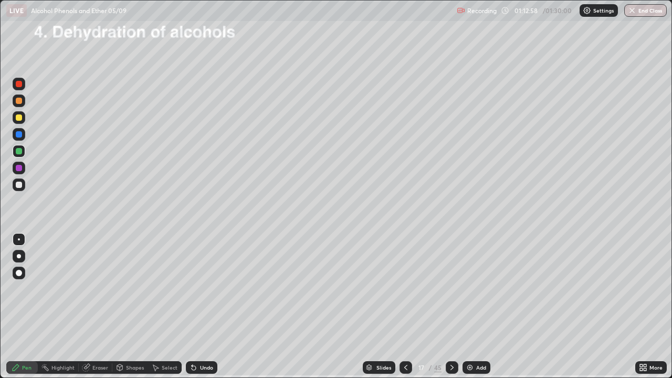
click at [451, 307] on icon at bounding box center [452, 368] width 8 height 8
click at [21, 85] on div at bounding box center [19, 84] width 6 height 6
click at [19, 185] on div at bounding box center [19, 185] width 6 height 6
click at [452, 307] on icon at bounding box center [452, 368] width 8 height 8
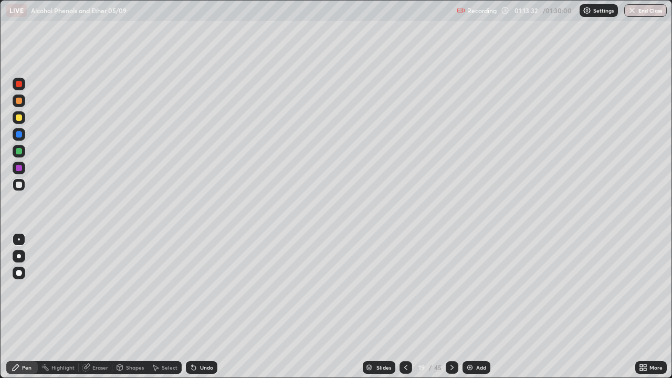
click at [451, 307] on div at bounding box center [452, 367] width 13 height 13
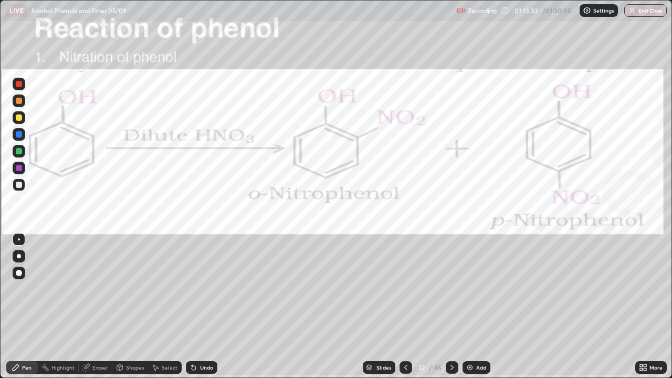
click at [407, 307] on icon at bounding box center [406, 368] width 8 height 8
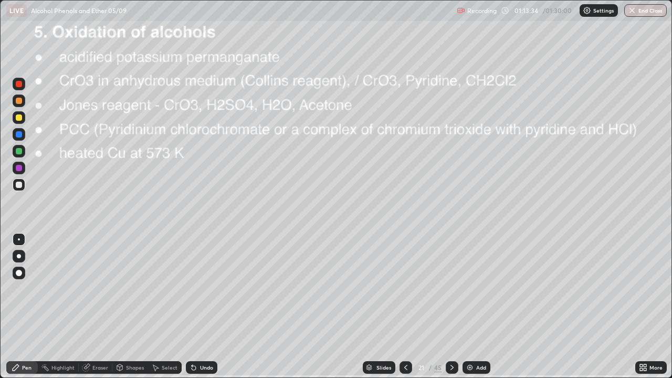
click at [405, 307] on icon at bounding box center [406, 368] width 8 height 8
click at [472, 307] on div "Add" at bounding box center [477, 367] width 28 height 13
click at [19, 187] on div at bounding box center [19, 185] width 6 height 6
click at [204, 307] on div "Undo" at bounding box center [206, 367] width 13 height 5
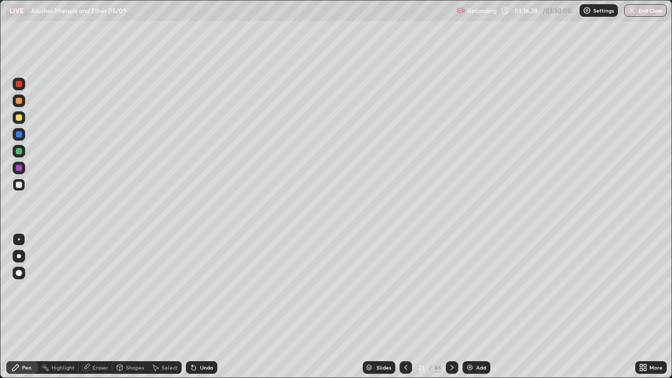
click at [18, 186] on div at bounding box center [19, 185] width 6 height 6
click at [206, 307] on div "Undo" at bounding box center [206, 367] width 13 height 5
click at [202, 307] on div "Undo" at bounding box center [206, 367] width 13 height 5
click at [19, 185] on div at bounding box center [19, 185] width 6 height 6
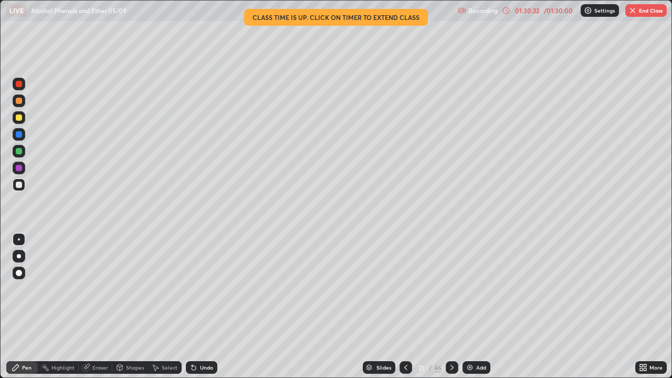
click at [633, 14] on img "button" at bounding box center [633, 10] width 8 height 8
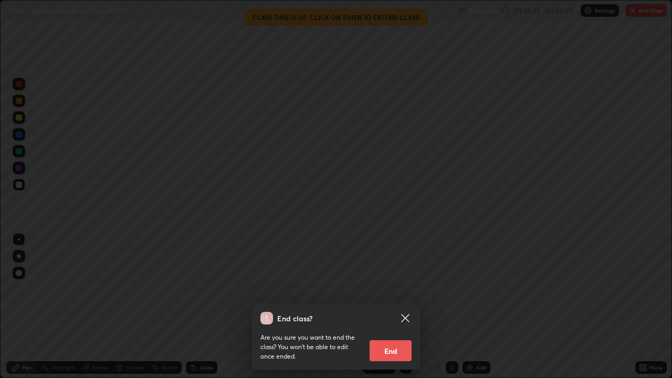
click at [392, 307] on button "End" at bounding box center [391, 350] width 42 height 21
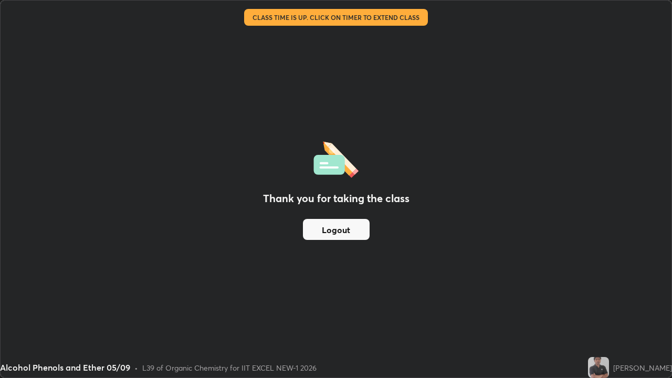
click at [353, 230] on button "Logout" at bounding box center [336, 229] width 67 height 21
